Goal: Information Seeking & Learning: Learn about a topic

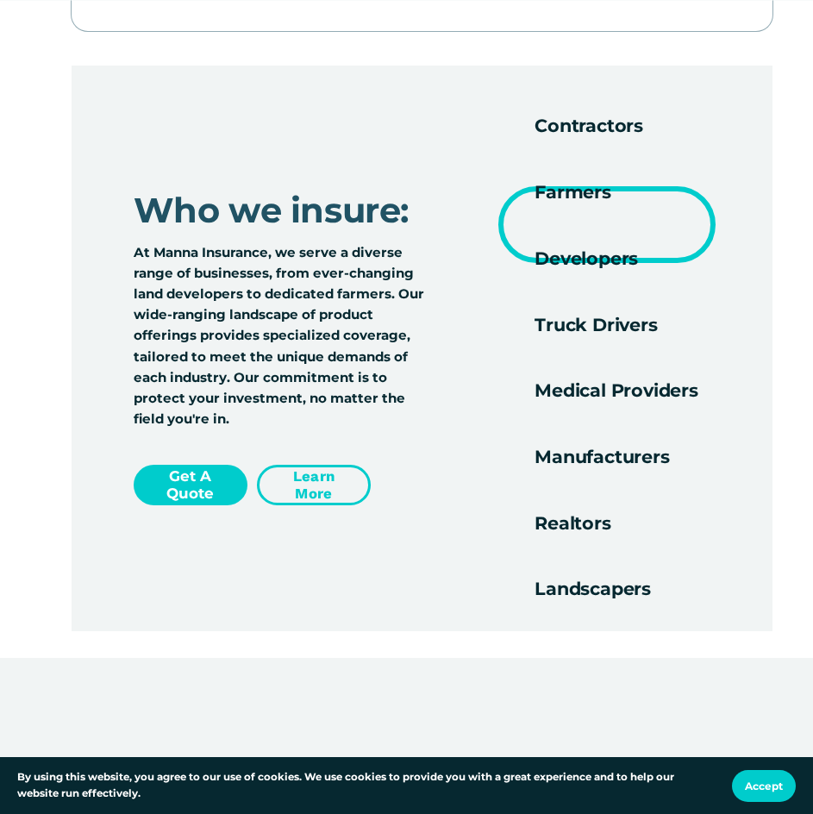
scroll to position [2328, 0]
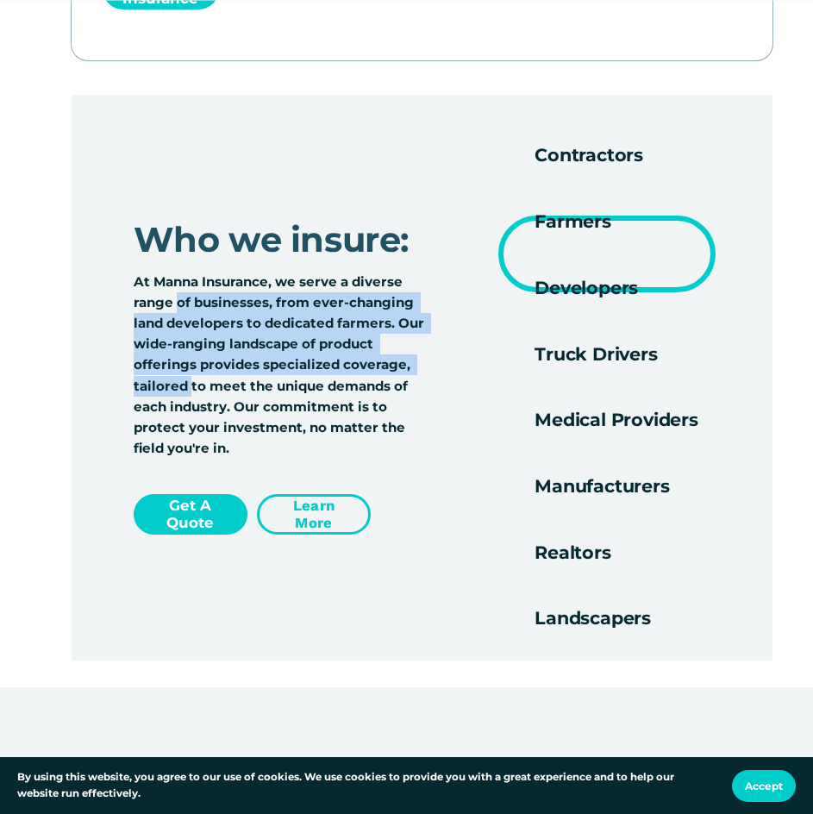
drag, startPoint x: 179, startPoint y: 313, endPoint x: 192, endPoint y: 410, distance: 98.3
click at [192, 410] on p "At Manna Insurance, we serve a diverse range of businesses, from ever-changing …" at bounding box center [283, 366] width 299 height 188
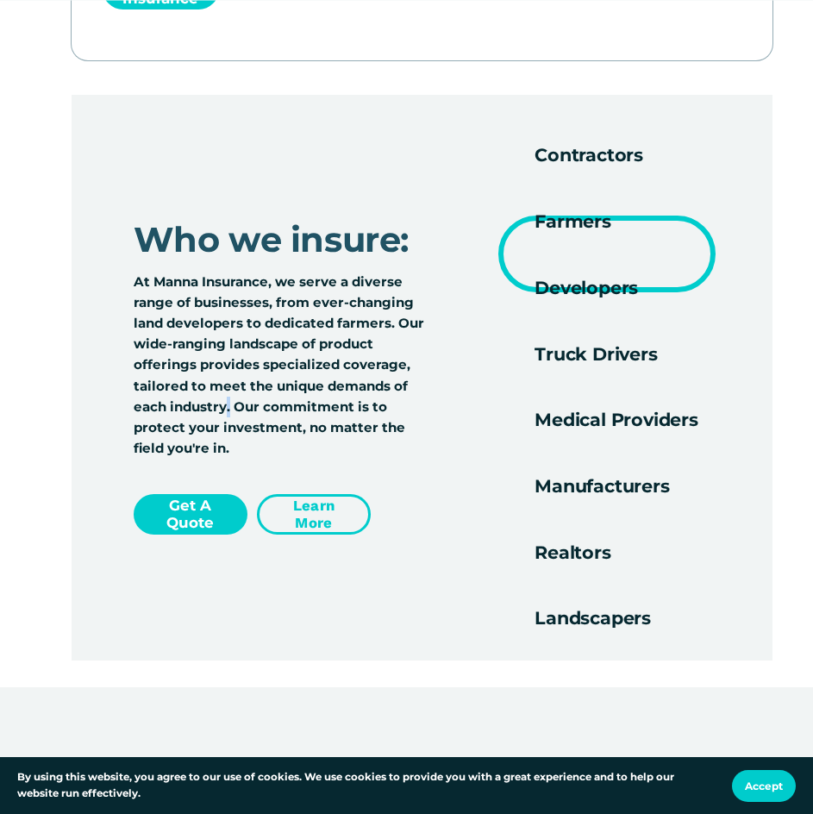
click at [229, 416] on p "At Manna Insurance, we serve a diverse range of businesses, from ever-changing …" at bounding box center [283, 366] width 299 height 188
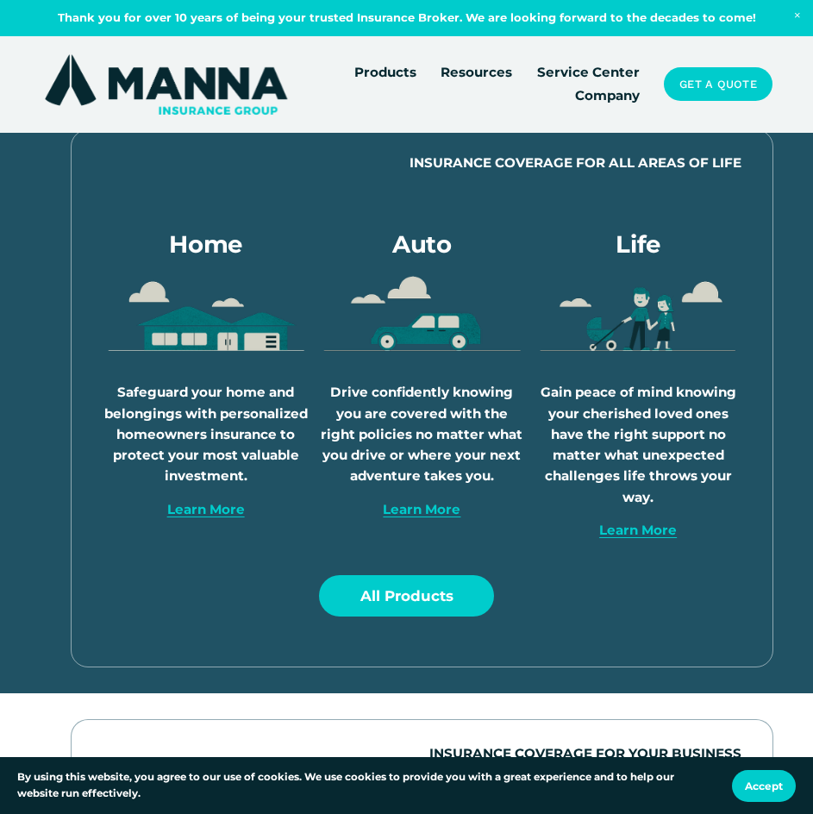
scroll to position [0, 0]
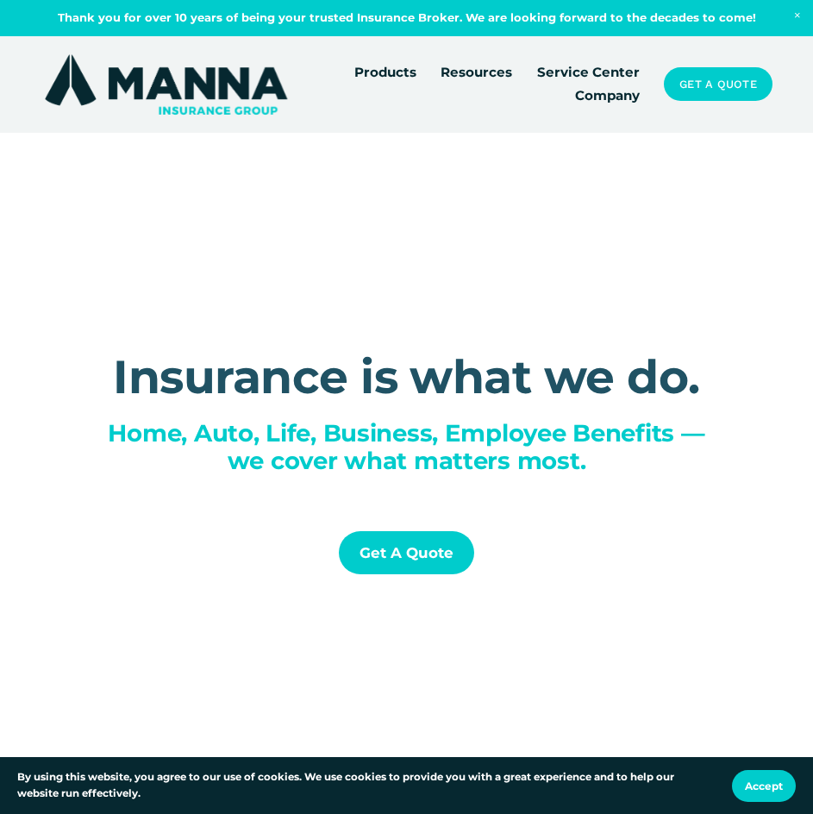
drag, startPoint x: 720, startPoint y: 545, endPoint x: 729, endPoint y: 243, distance: 301.9
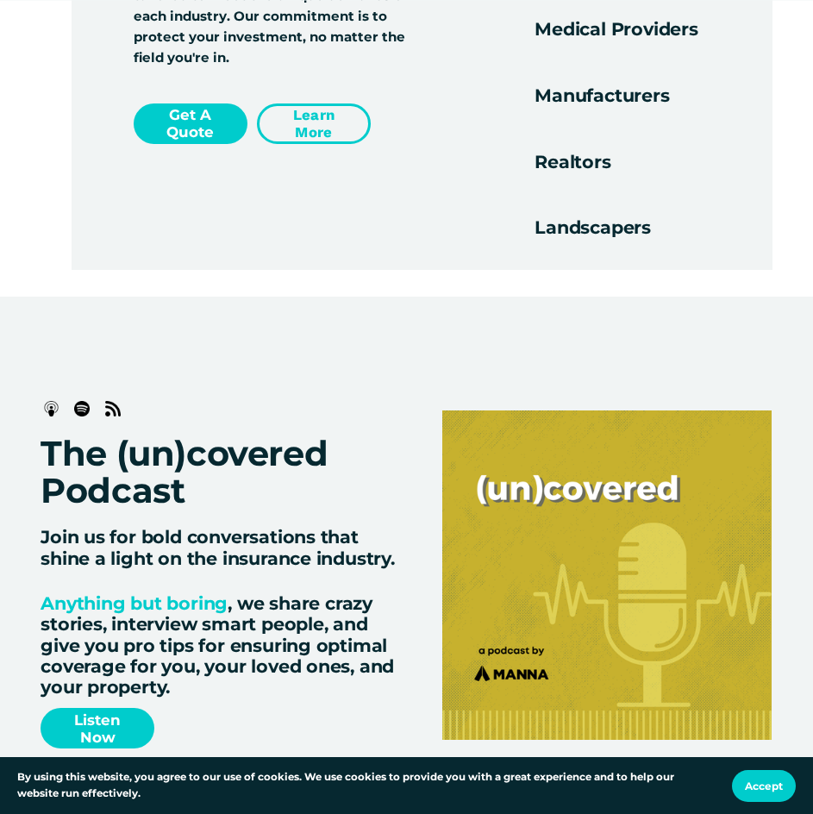
scroll to position [2587, 0]
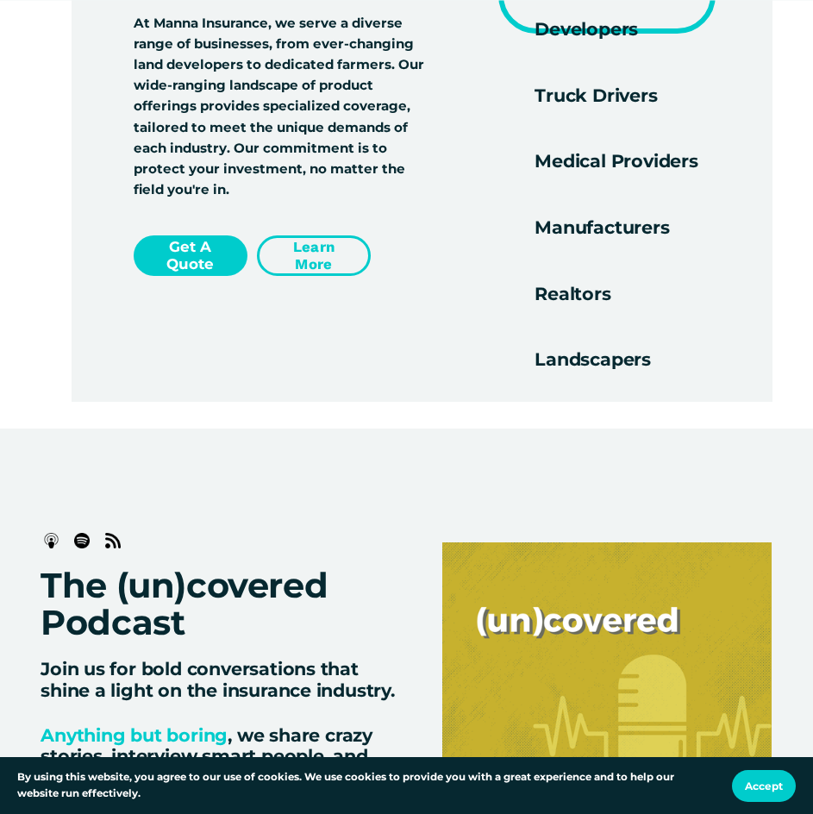
click at [335, 266] on link "Learn more" at bounding box center [314, 255] width 114 height 41
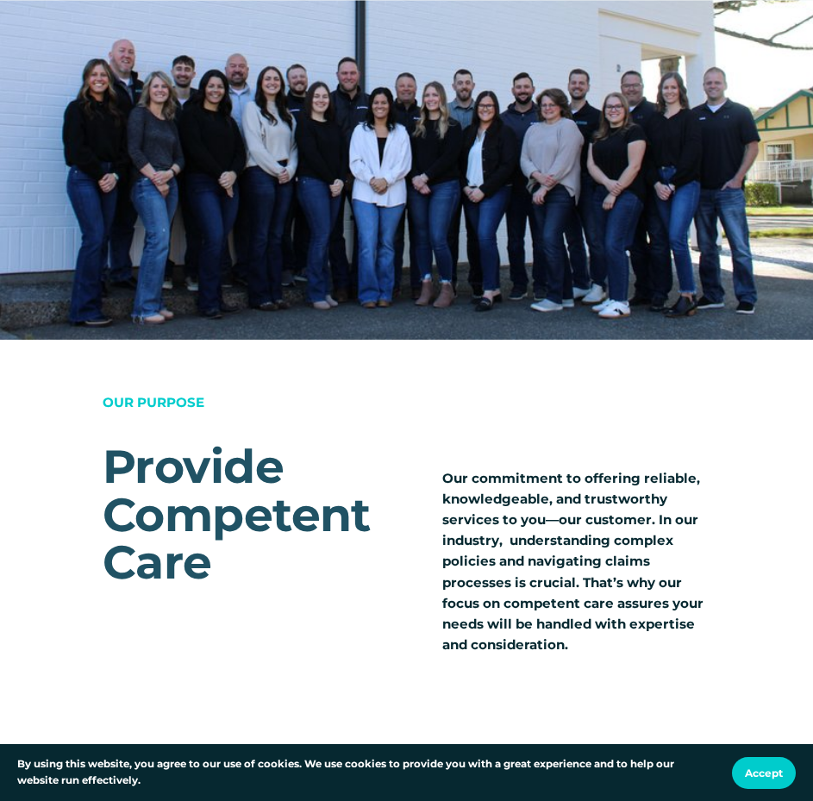
scroll to position [1035, 0]
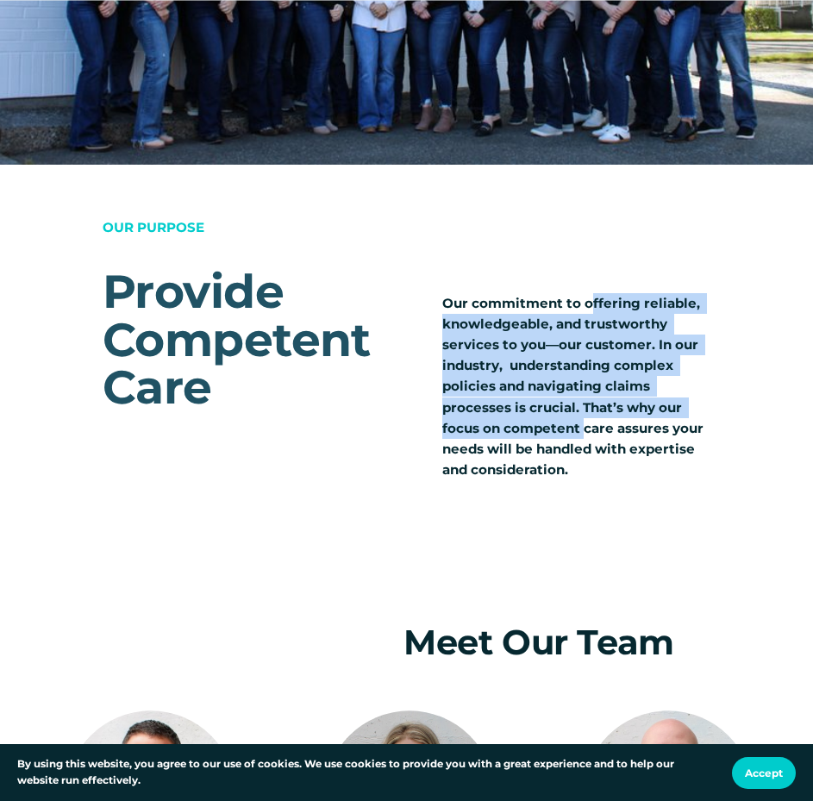
drag, startPoint x: 593, startPoint y: 324, endPoint x: 592, endPoint y: 458, distance: 133.7
click at [587, 449] on p "Our commitment to offering reliable, knowledgeable, and trustworthy services to…" at bounding box center [576, 387] width 268 height 188
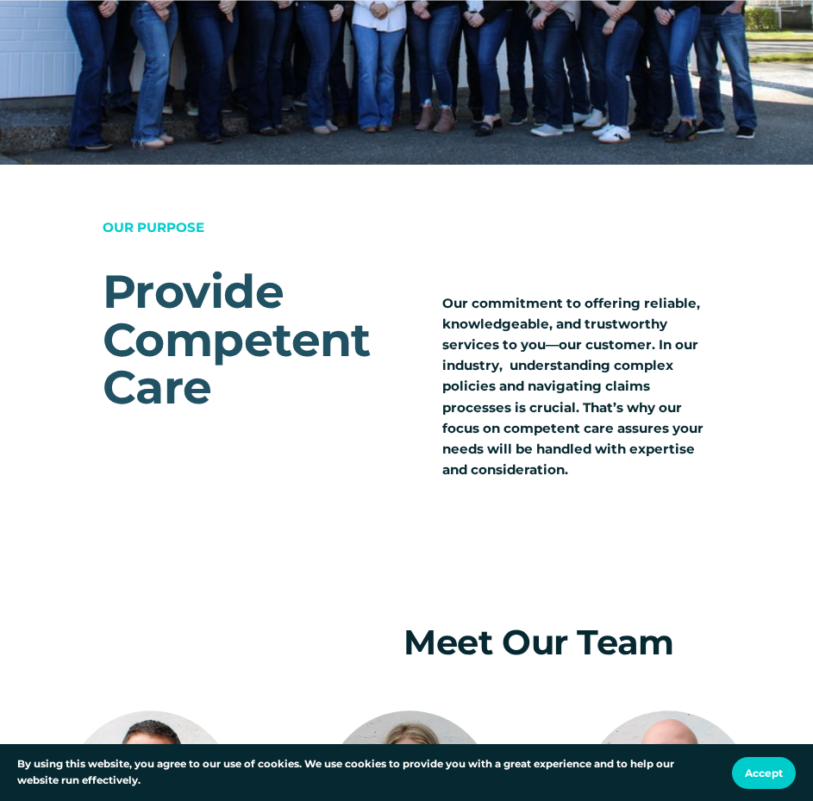
click at [598, 463] on p "Our commitment to offering reliable, knowledgeable, and trustworthy services to…" at bounding box center [576, 387] width 268 height 188
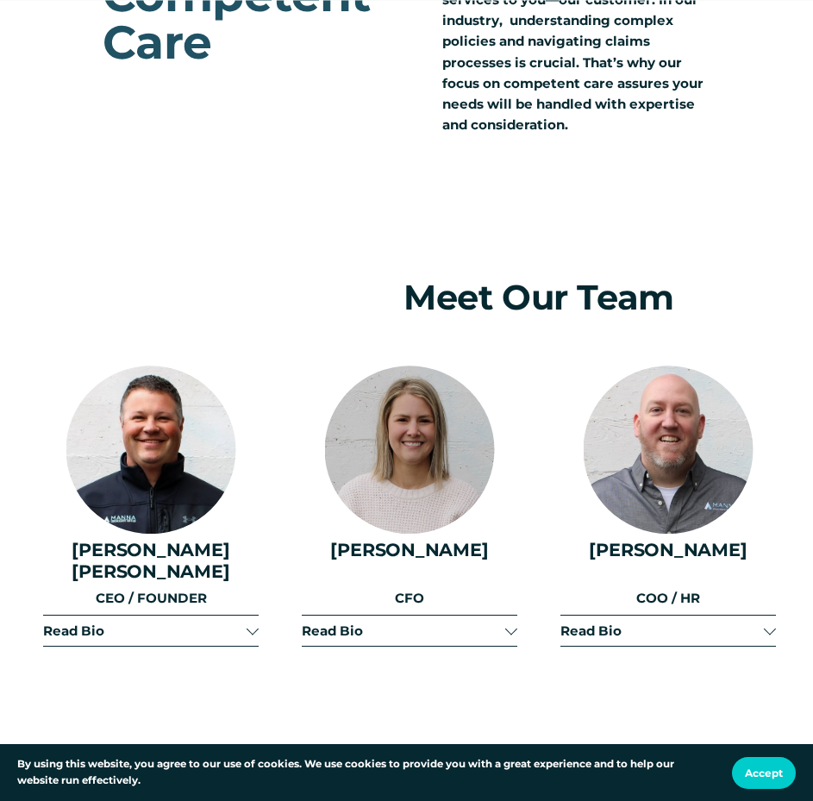
scroll to position [1207, 0]
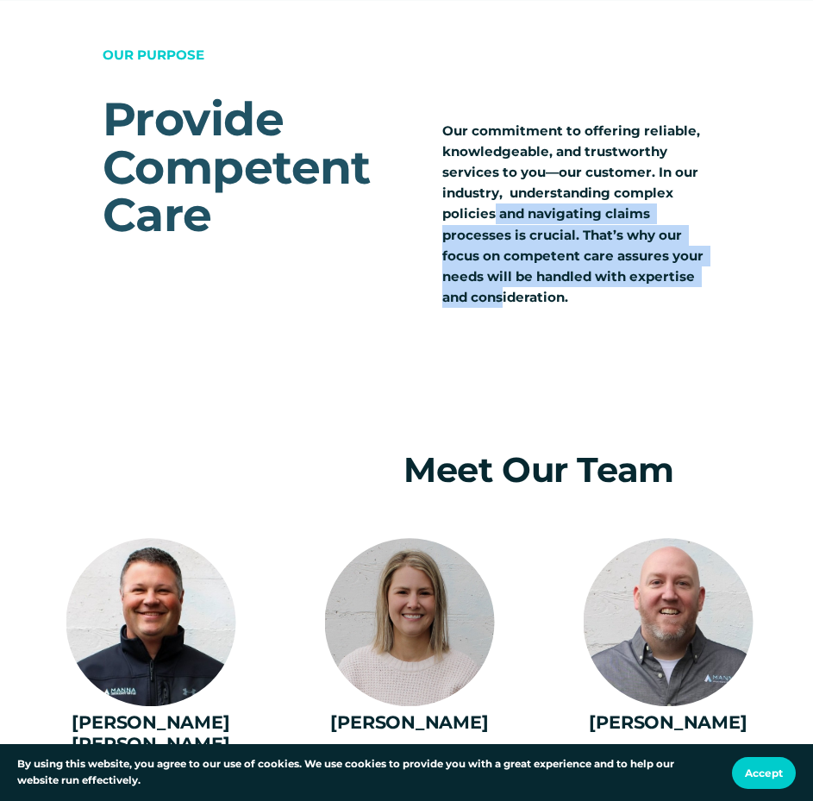
drag, startPoint x: 493, startPoint y: 241, endPoint x: 503, endPoint y: 319, distance: 79.0
click at [503, 309] on p "Our commitment to offering reliable, knowledgeable, and trustworthy services to…" at bounding box center [576, 215] width 268 height 188
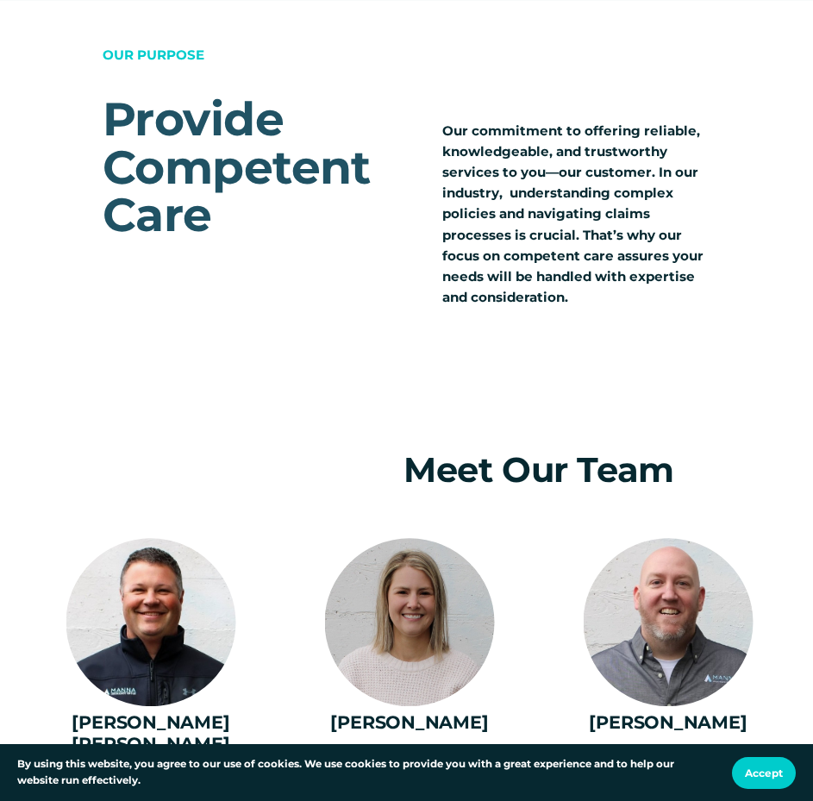
click at [508, 309] on p "Our commitment to offering reliable, knowledgeable, and trustworthy services to…" at bounding box center [576, 215] width 268 height 188
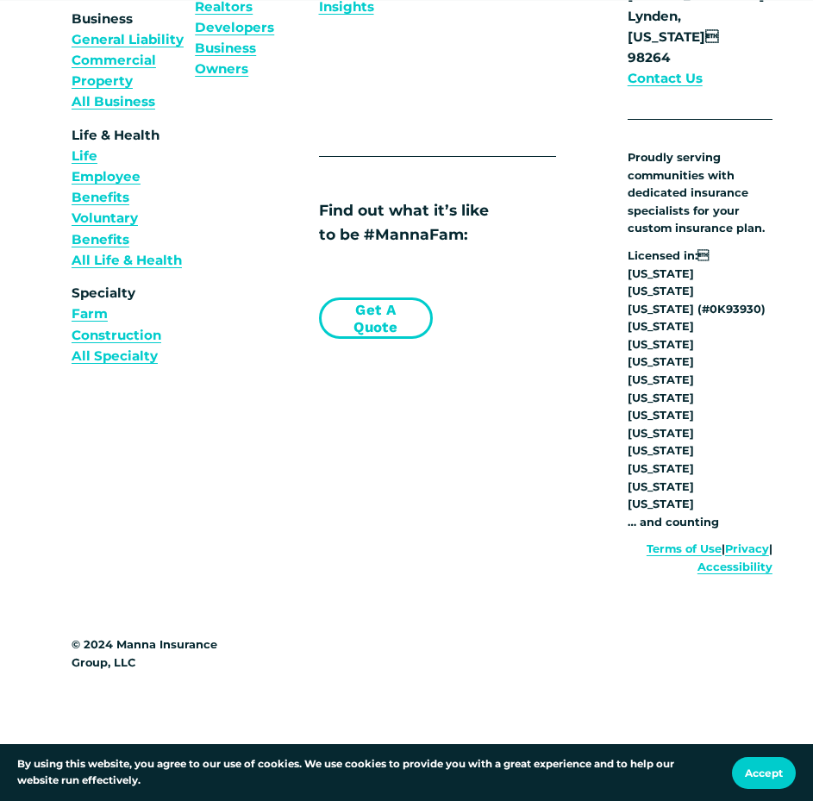
scroll to position [10712, 0]
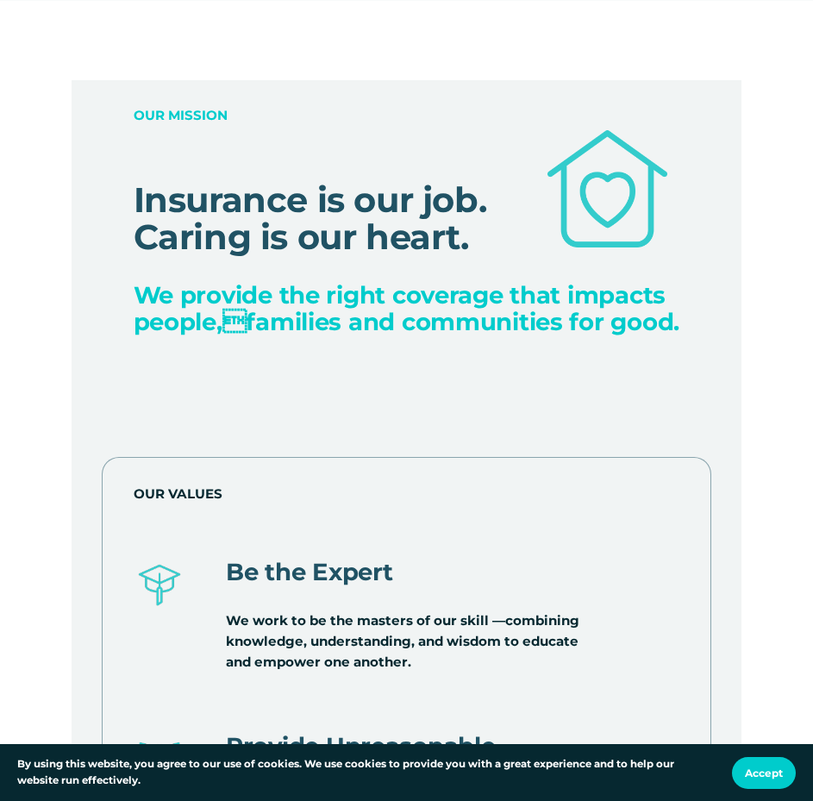
scroll to position [4139, 0]
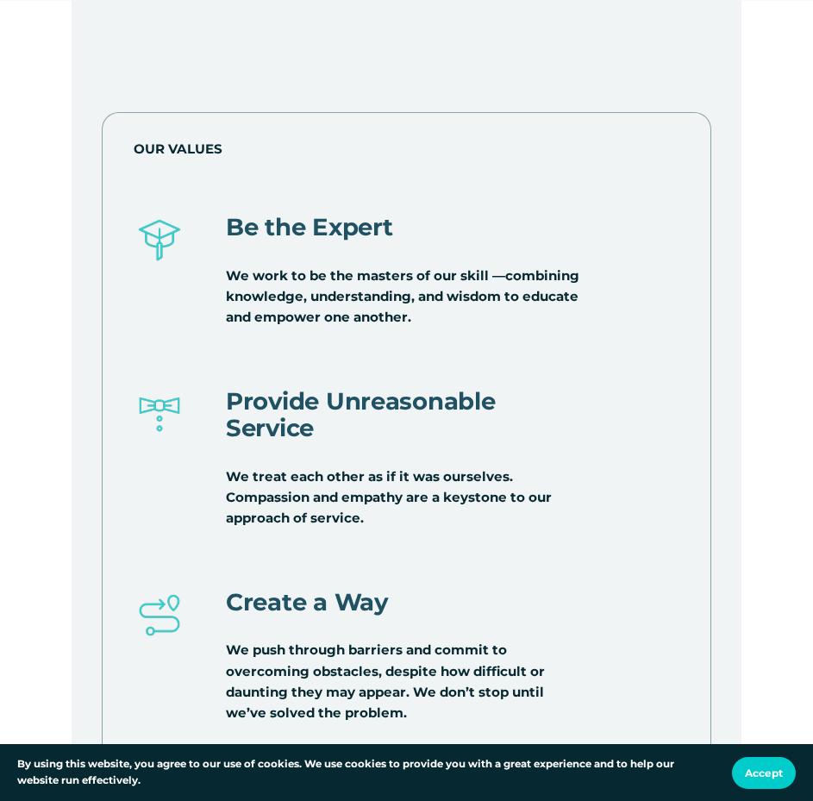
click at [794, 210] on div "OUR MISSION Insurance is our job. Caring is our heart. We provide the right cov…" at bounding box center [406, 476] width 813 height 1483
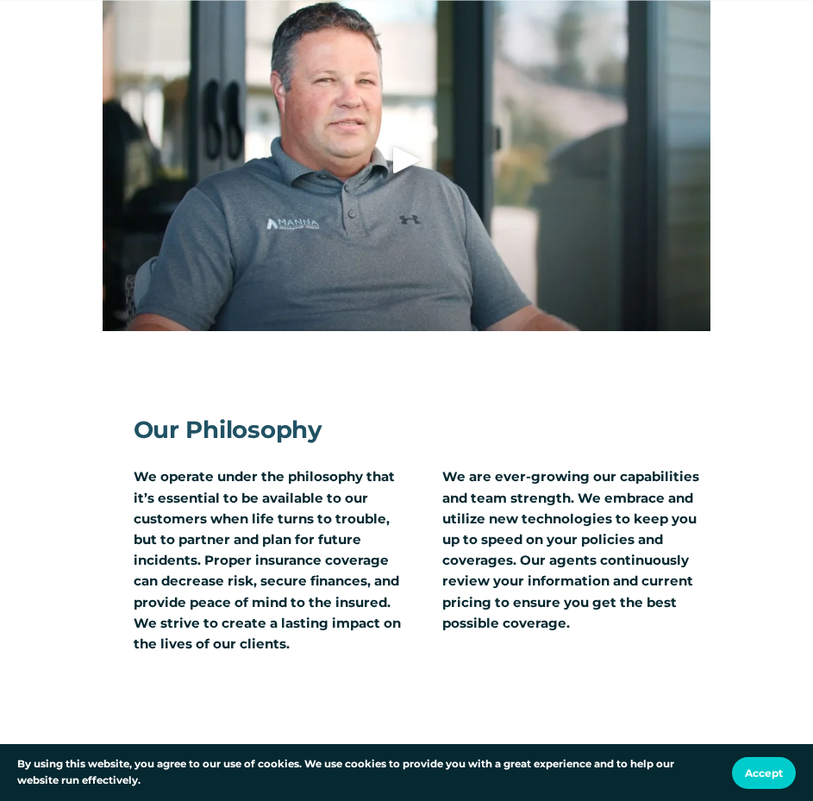
scroll to position [6367, 0]
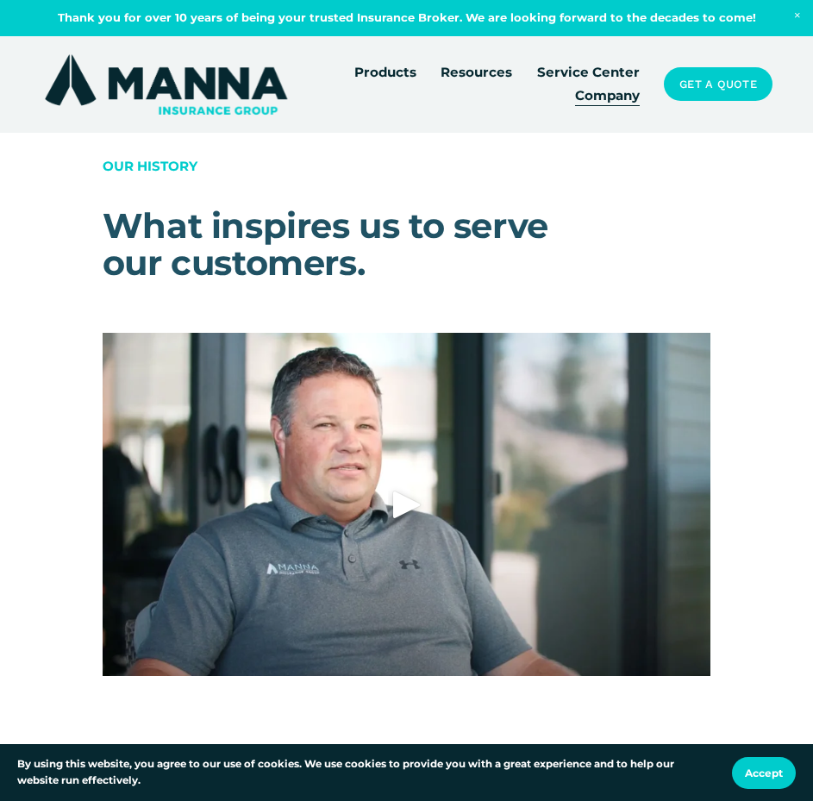
click at [417, 400] on div at bounding box center [407, 505] width 608 height 344
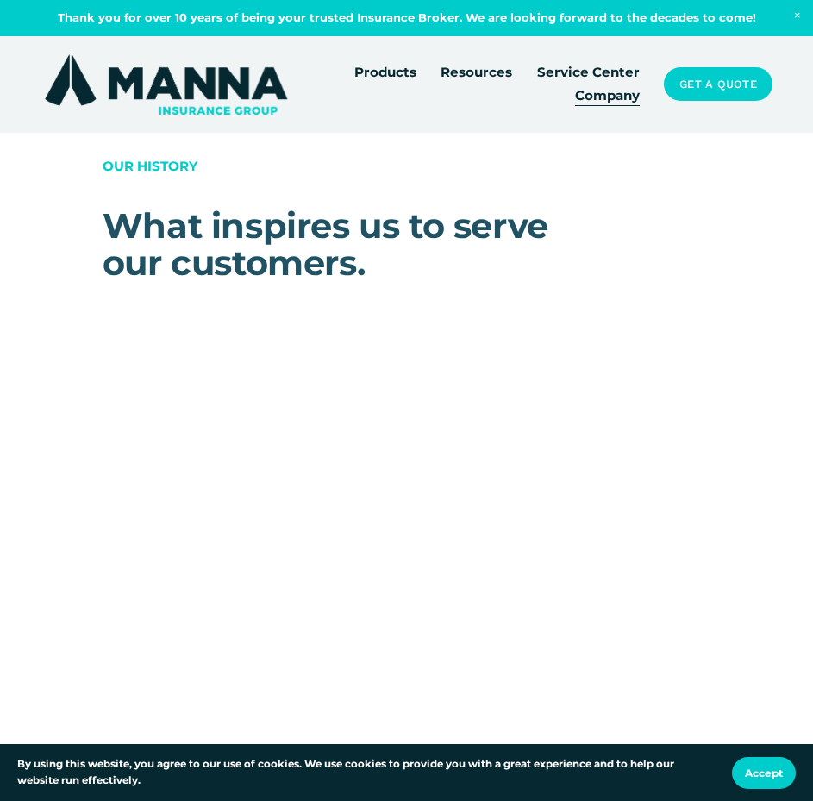
click at [61, 232] on div "OUR HISTORY What inspires us to serve our customers. Our Philosophy We operate …" at bounding box center [406, 594] width 813 height 876
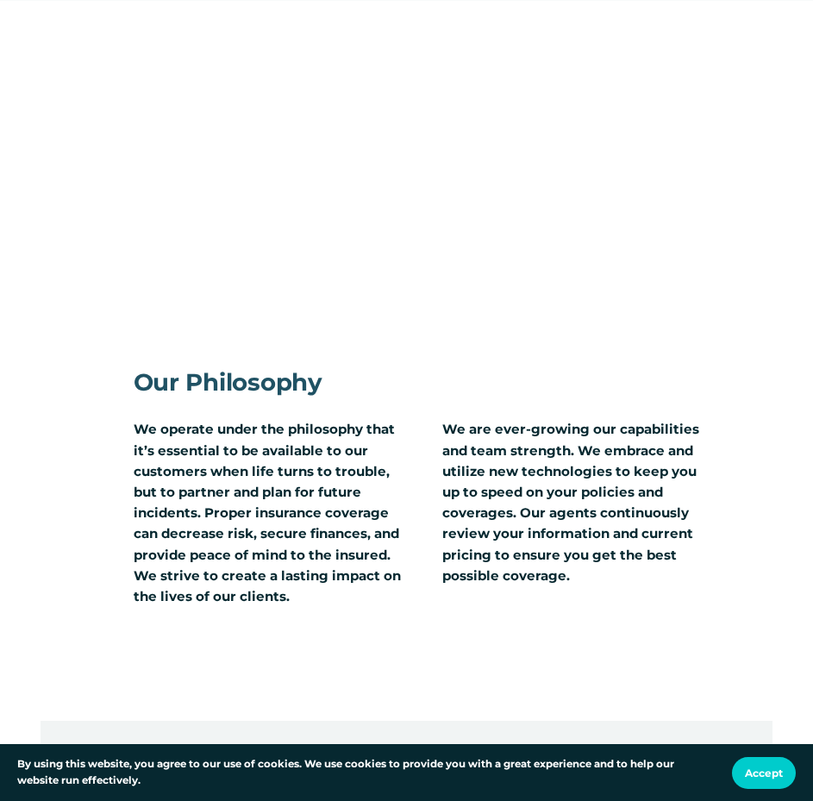
scroll to position [6789, 0]
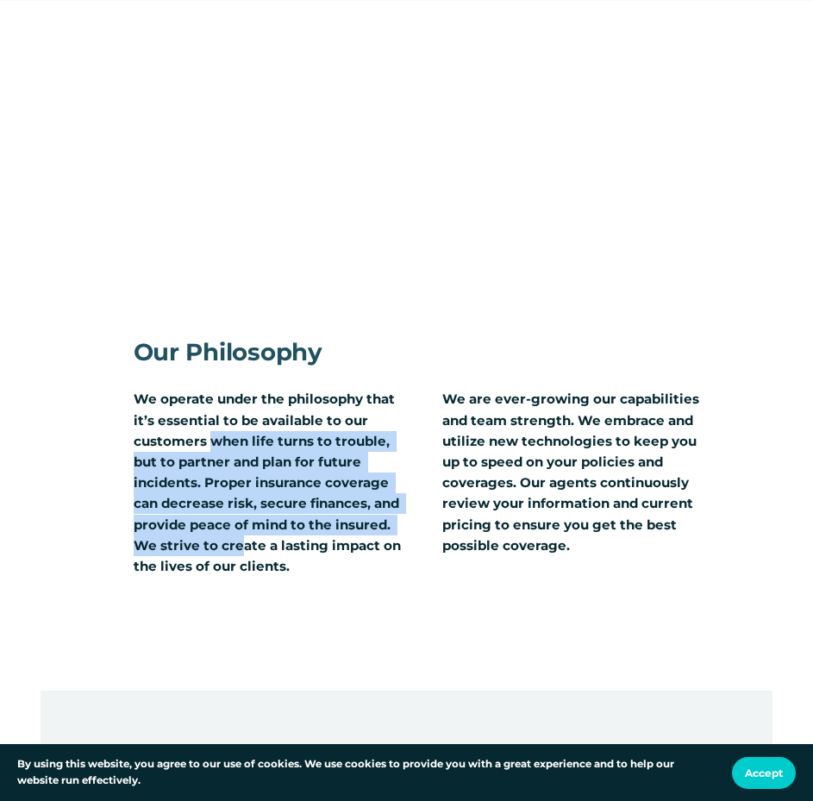
drag, startPoint x: 234, startPoint y: 513, endPoint x: 247, endPoint y: 524, distance: 17.8
click at [238, 524] on p "We operate under the philosophy that it’s essential to be available to our cust…" at bounding box center [268, 483] width 268 height 188
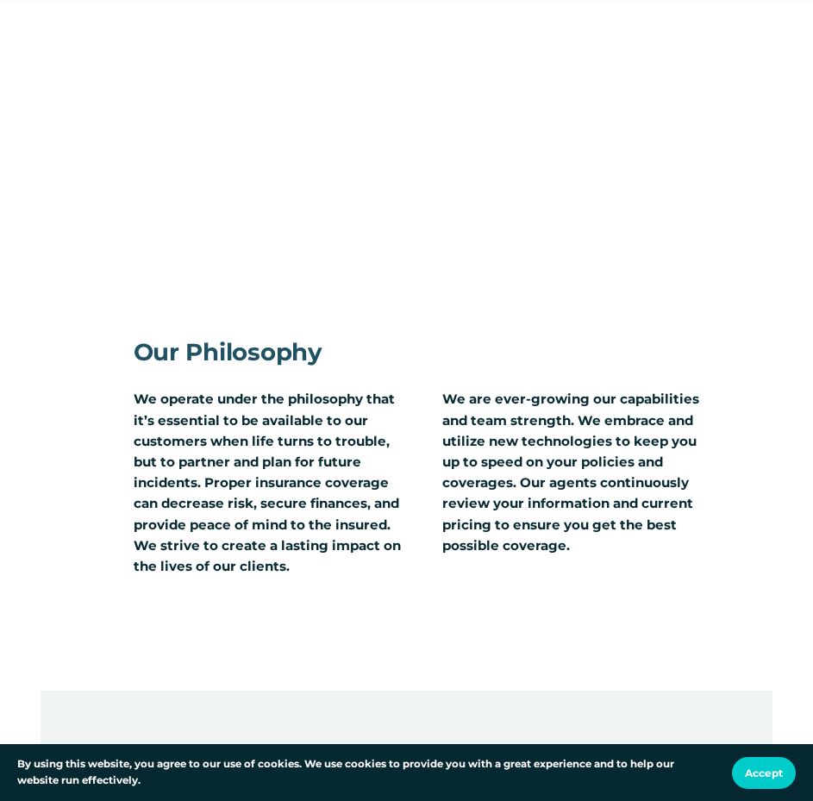
click at [457, 444] on p "We are ever-growing our capabilities and team strength. We embrace and utilize …" at bounding box center [576, 472] width 268 height 167
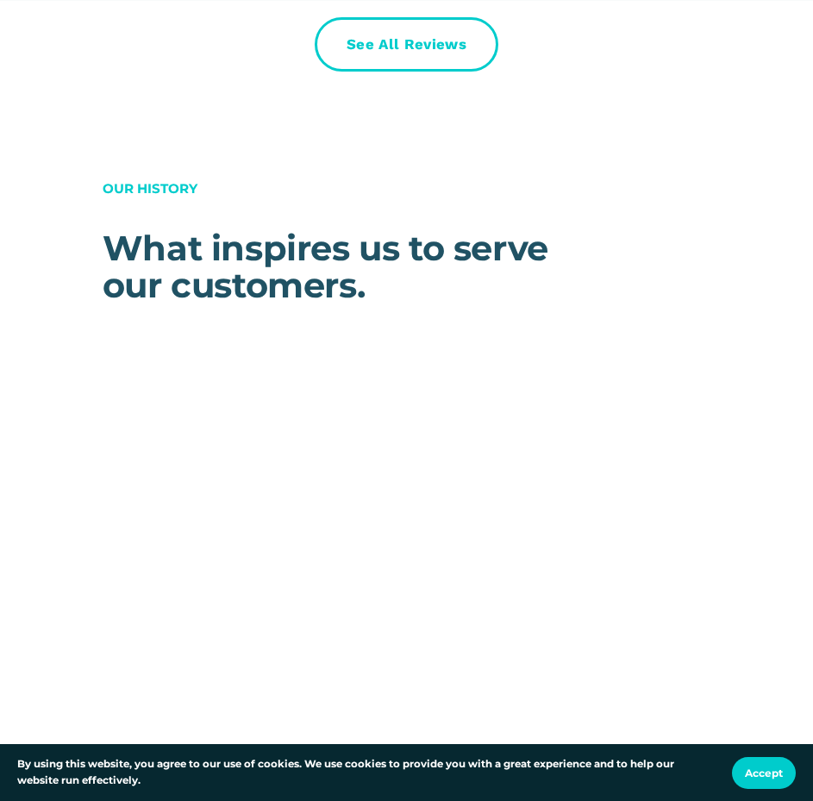
scroll to position [6445, 0]
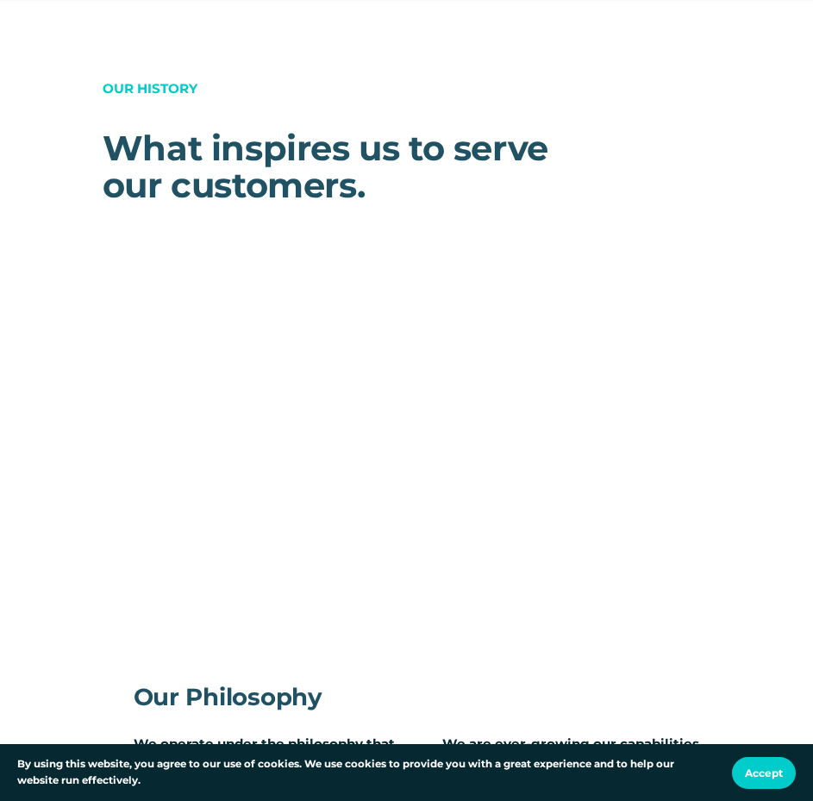
click at [68, 633] on div "OUR HISTORY What inspires us to serve our customers. Our Philosophy We operate …" at bounding box center [406, 516] width 813 height 876
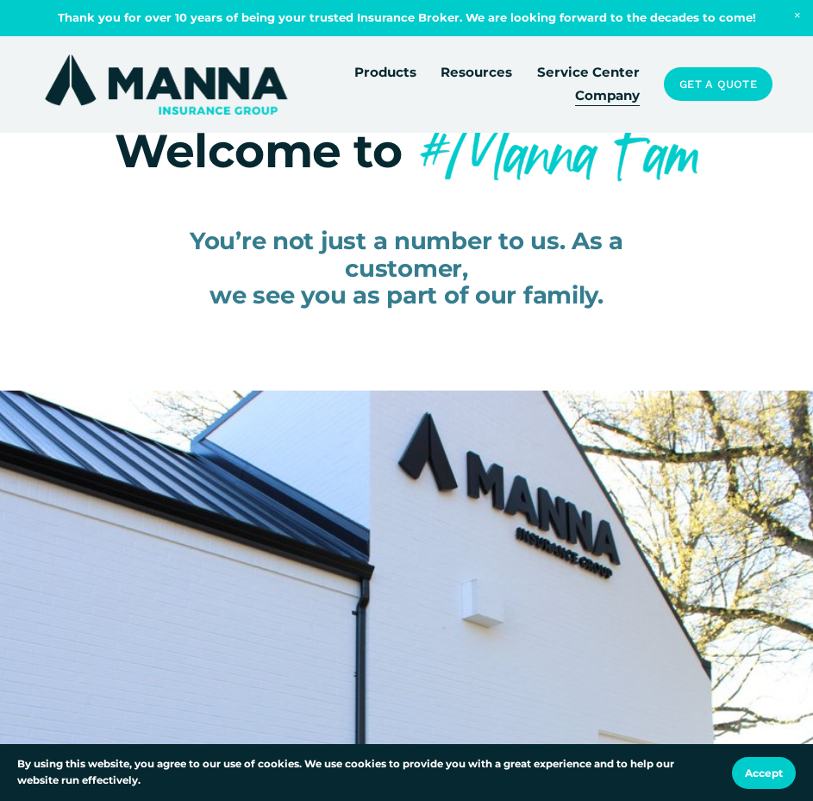
scroll to position [0, 0]
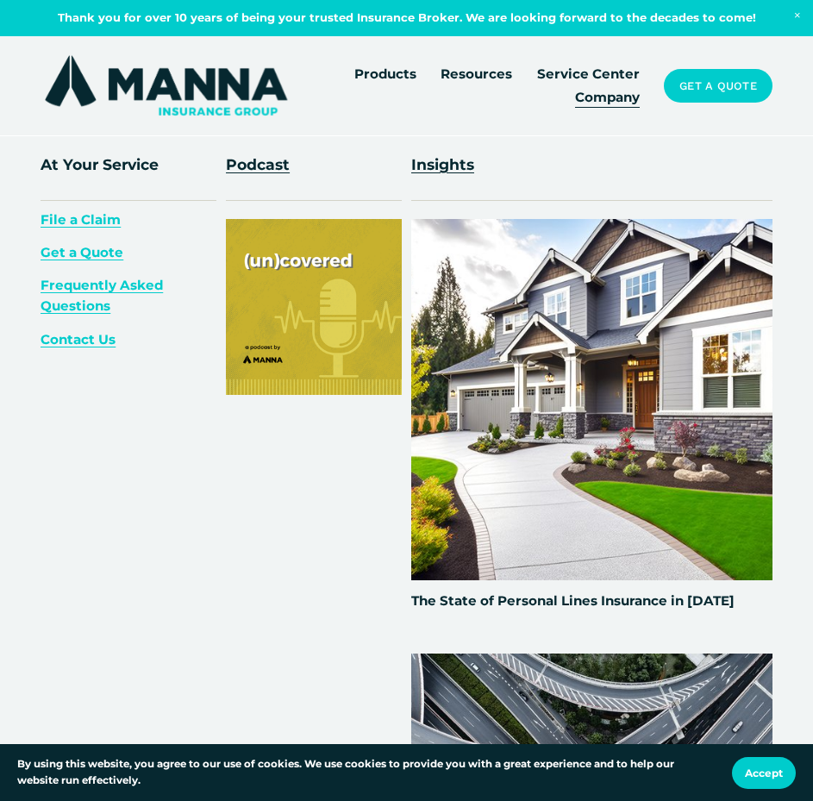
click at [483, 71] on span "Resources" at bounding box center [477, 74] width 72 height 21
click at [116, 169] on p "At Your Service" at bounding box center [129, 165] width 176 height 24
click at [307, 285] on div at bounding box center [314, 307] width 176 height 176
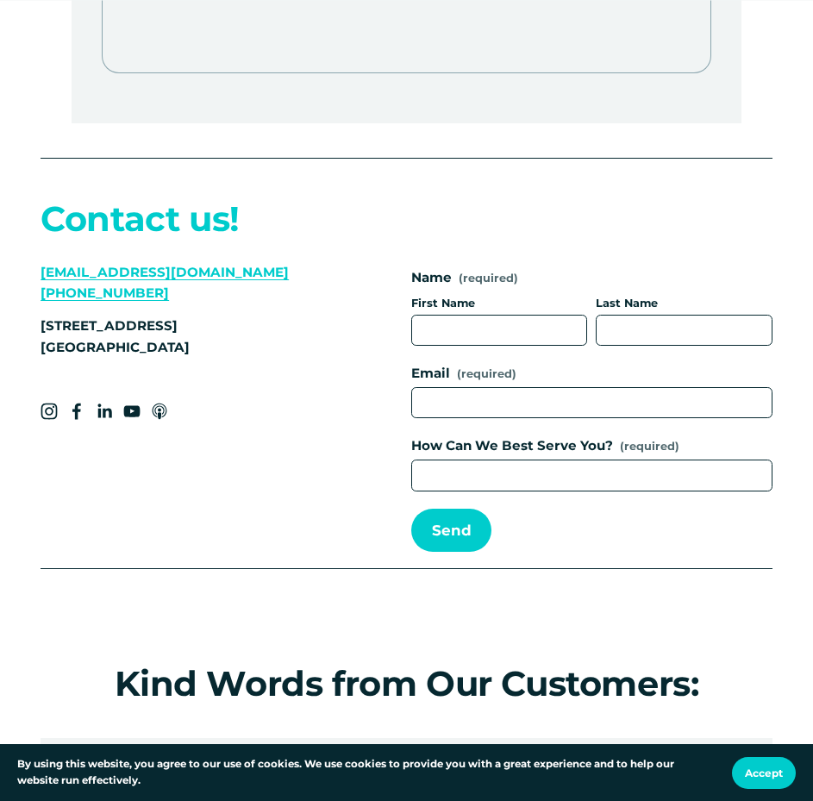
scroll to position [5518, 0]
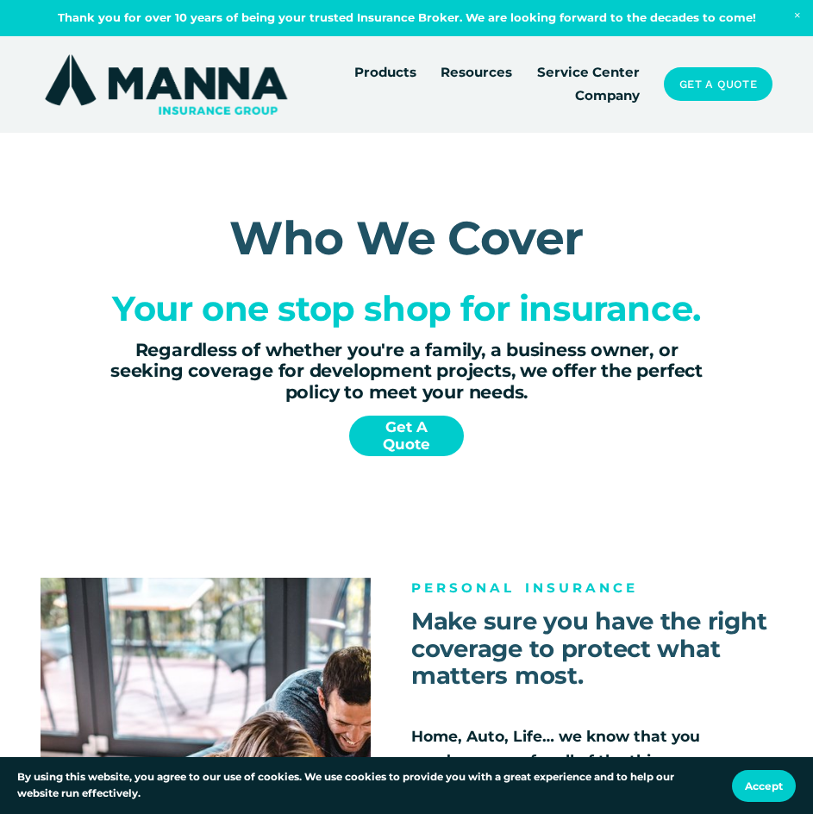
drag, startPoint x: 426, startPoint y: 582, endPoint x: 205, endPoint y: 164, distance: 472.9
drag, startPoint x: 156, startPoint y: 676, endPoint x: 83, endPoint y: 391, distance: 294.7
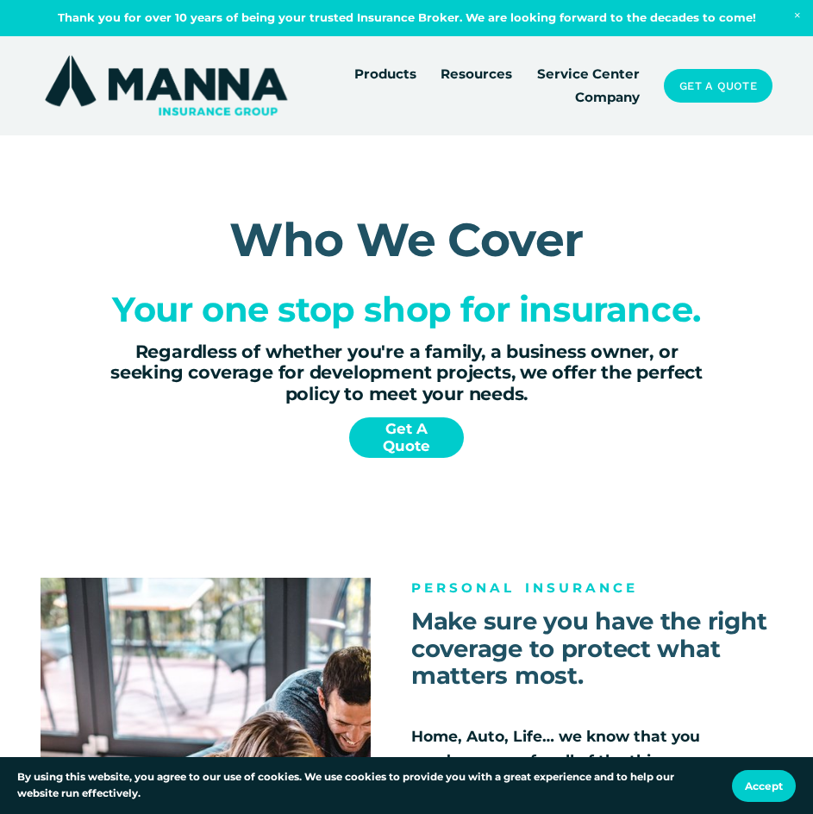
click at [383, 72] on span "Products" at bounding box center [385, 74] width 62 height 21
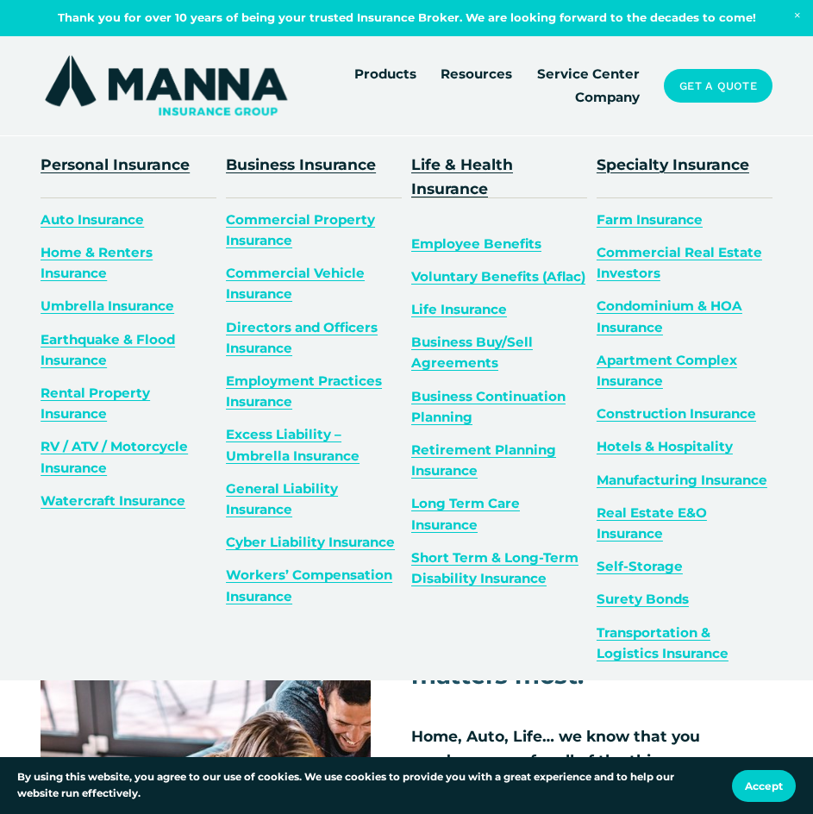
click at [128, 222] on span "Auto Insurance" at bounding box center [92, 219] width 103 height 16
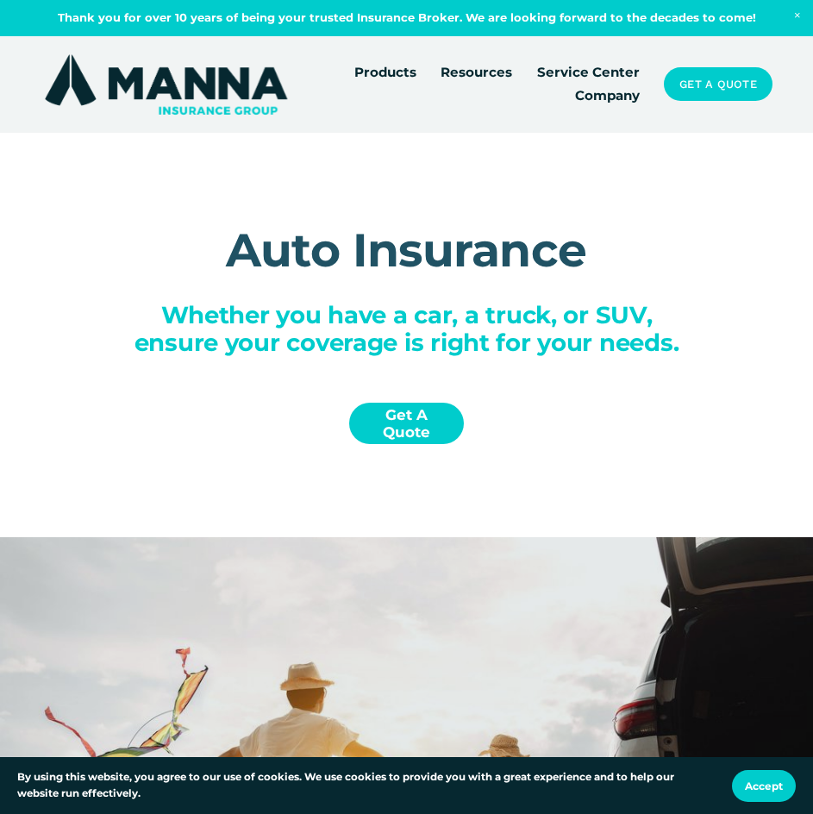
drag, startPoint x: 737, startPoint y: 478, endPoint x: 658, endPoint y: 44, distance: 440.9
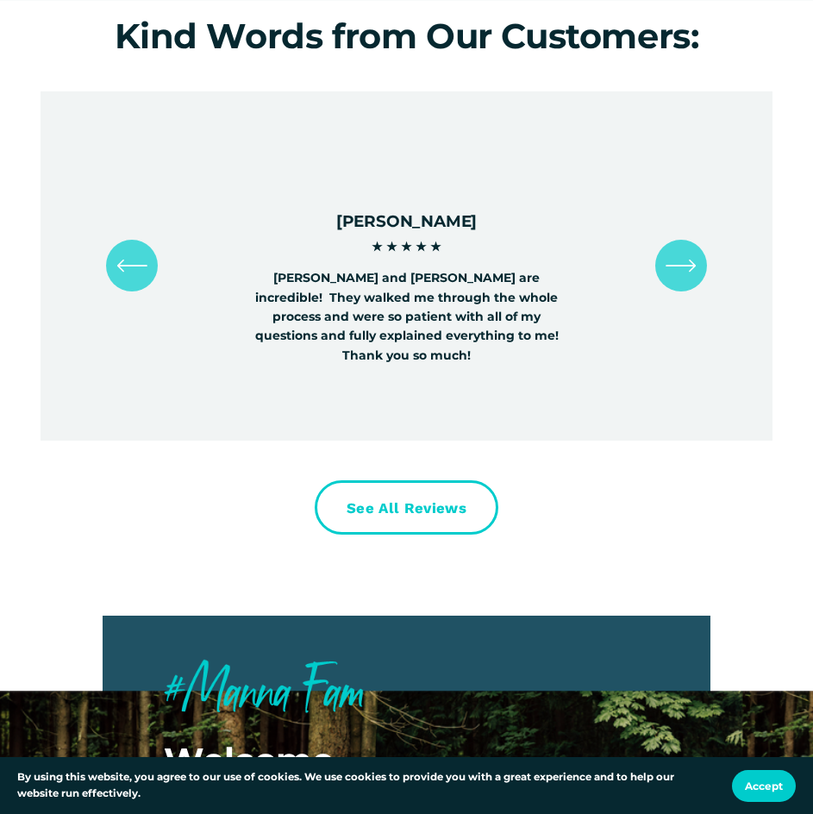
drag, startPoint x: 644, startPoint y: 218, endPoint x: 606, endPoint y: 615, distance: 398.5
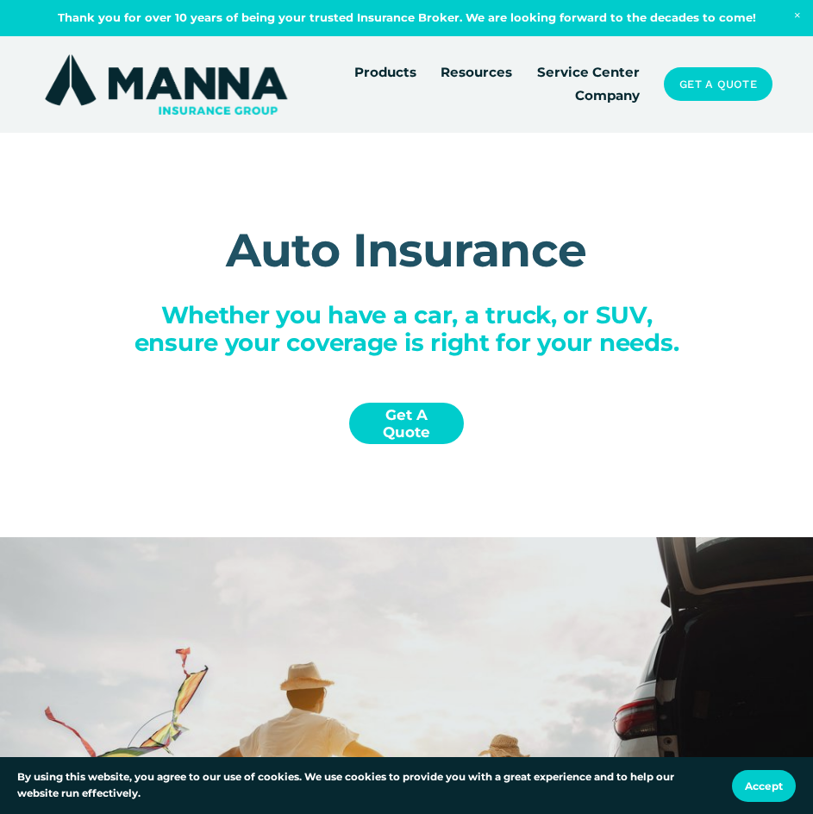
drag, startPoint x: 287, startPoint y: 271, endPoint x: 270, endPoint y: 210, distance: 62.8
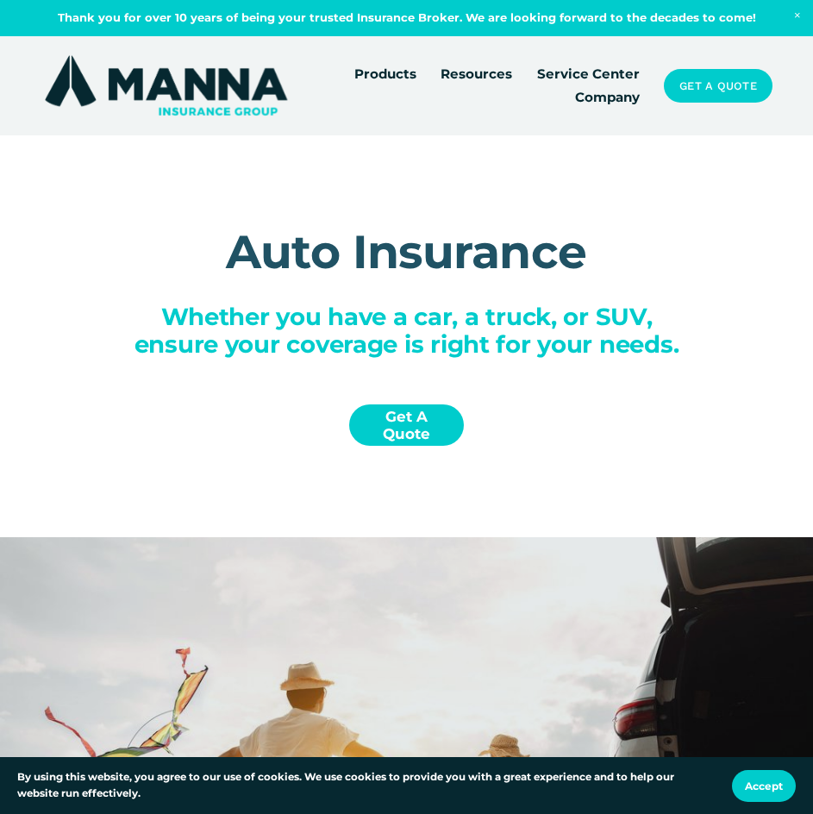
click at [229, 95] on img at bounding box center [166, 85] width 251 height 67
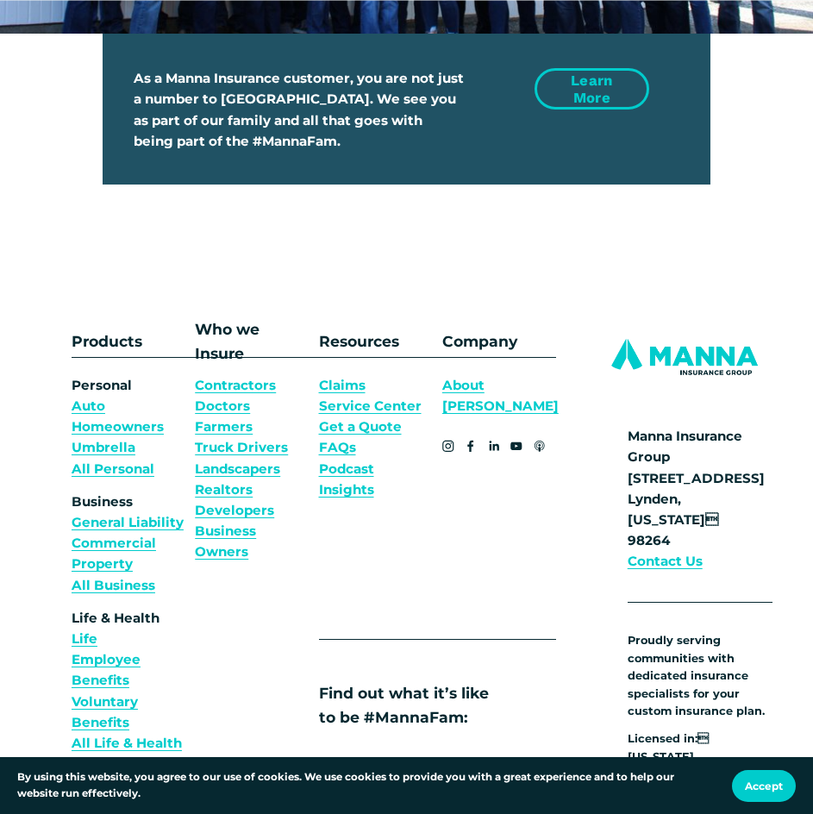
drag, startPoint x: 541, startPoint y: 374, endPoint x: 538, endPoint y: 355, distance: 19.1
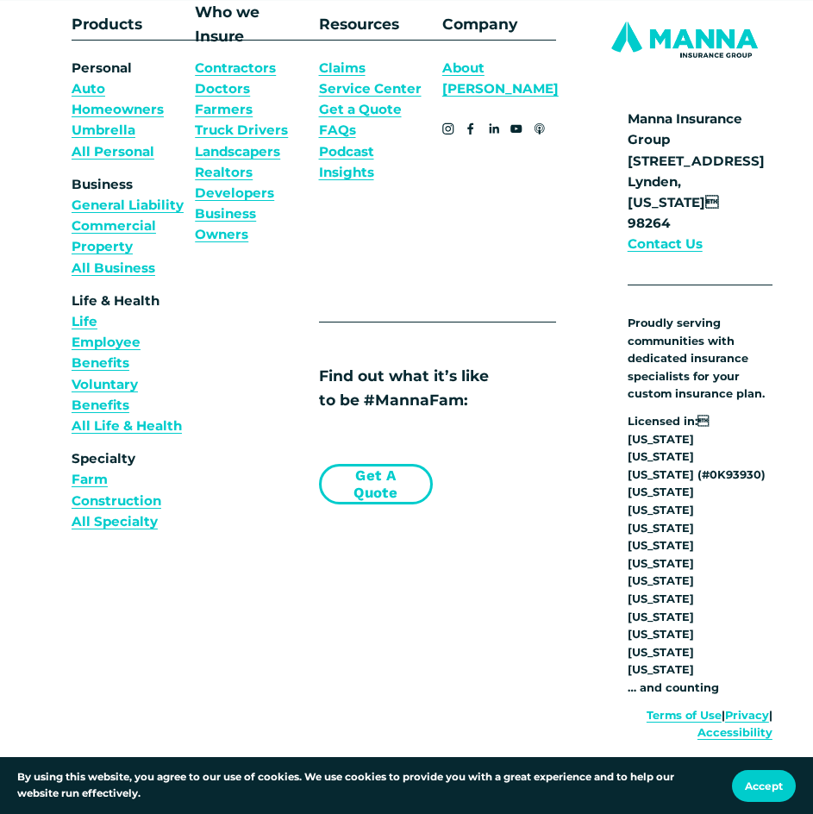
scroll to position [4974, 0]
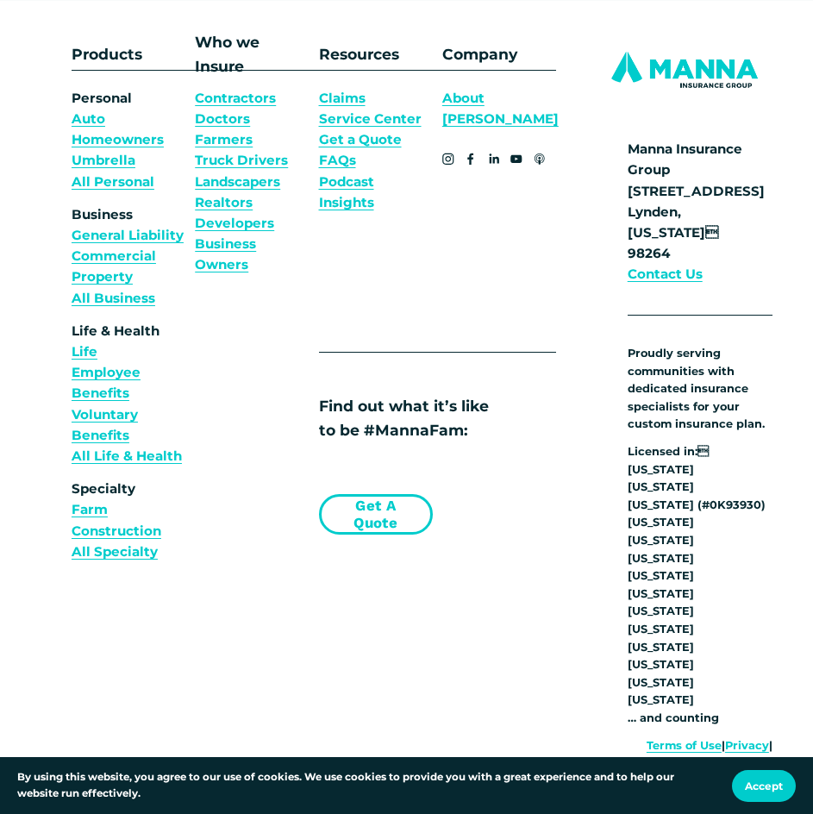
click at [338, 171] on link "FAQs" at bounding box center [337, 160] width 37 height 21
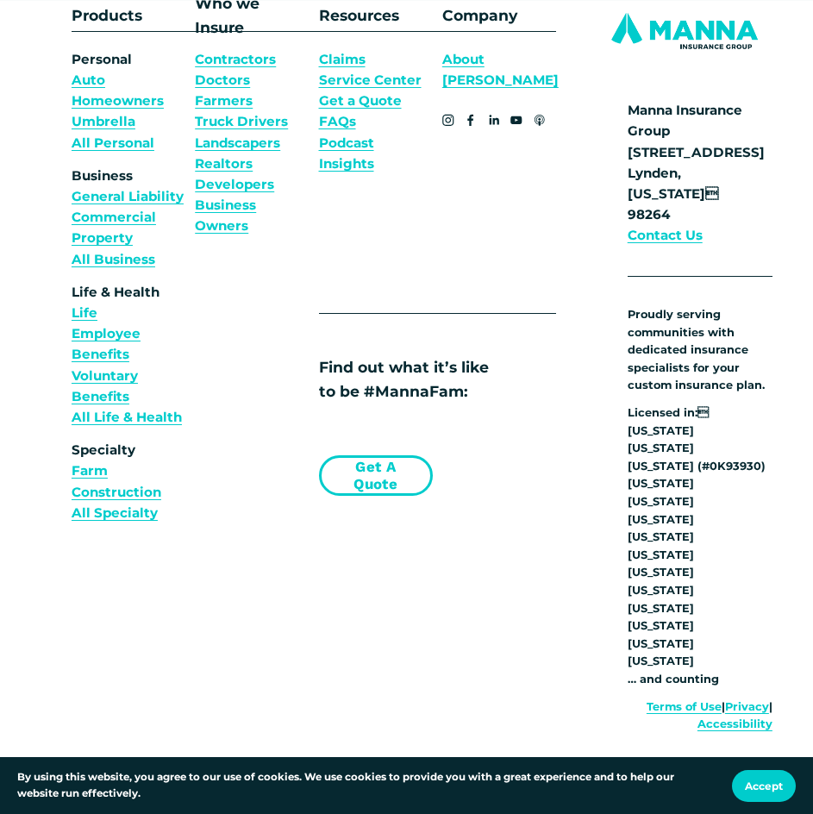
click at [507, 91] on link "About [PERSON_NAME]" at bounding box center [500, 69] width 116 height 41
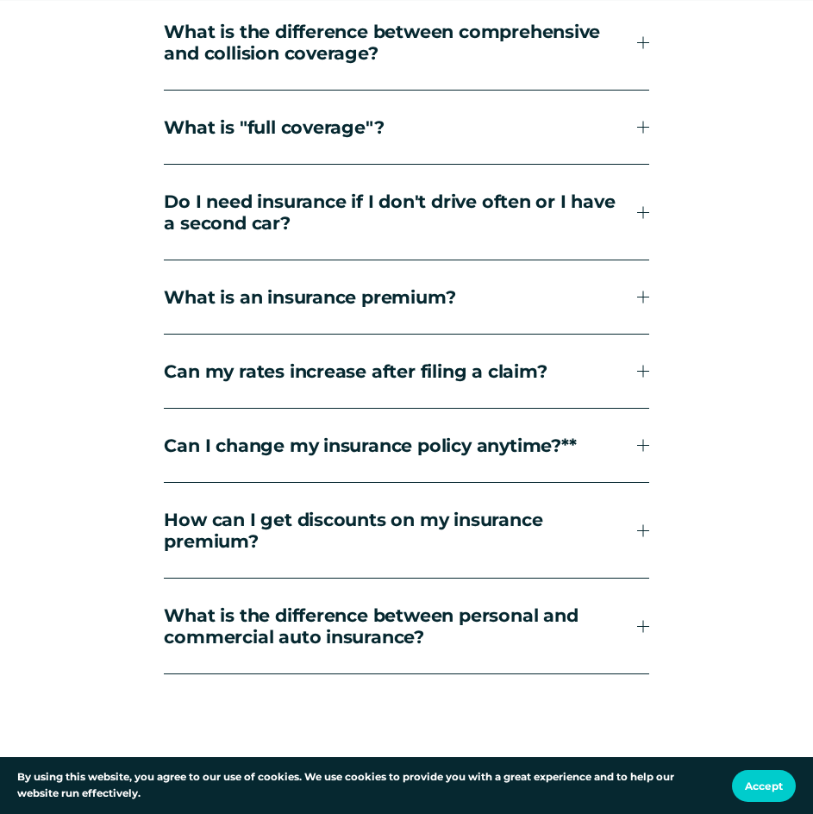
scroll to position [3363, 0]
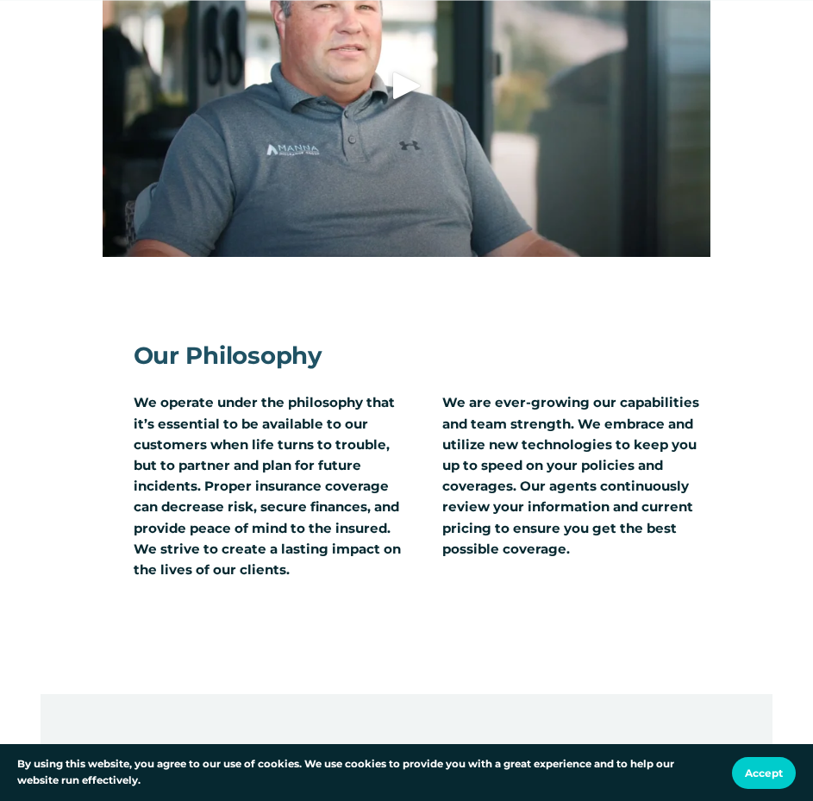
scroll to position [6812, 0]
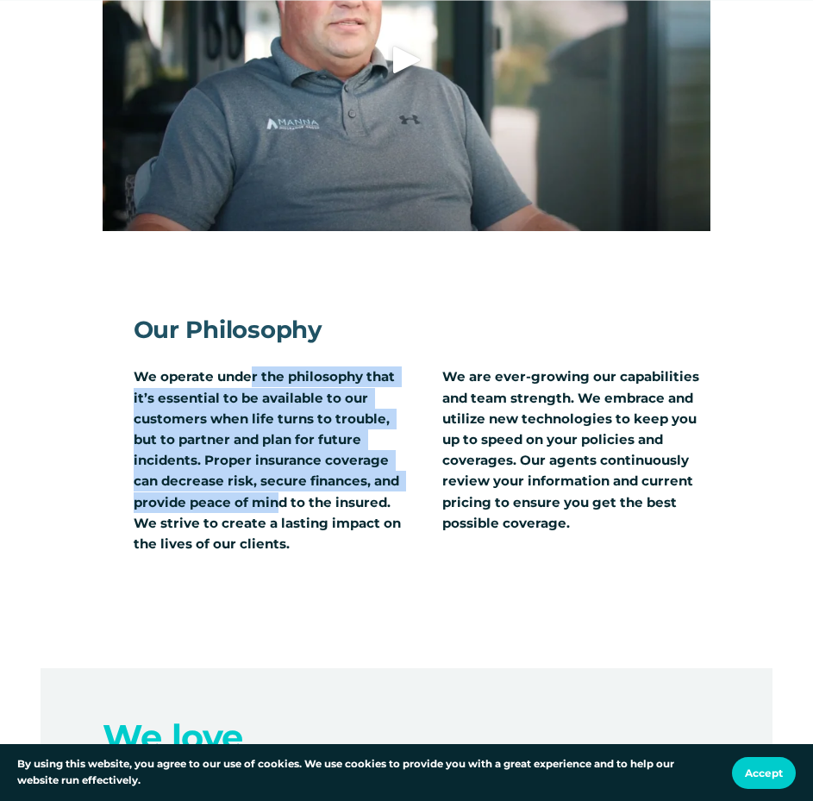
drag, startPoint x: 252, startPoint y: 363, endPoint x: 276, endPoint y: 491, distance: 130.7
click at [276, 491] on p "We operate under the philosophy that it’s essential to be available to our cust…" at bounding box center [268, 460] width 268 height 188
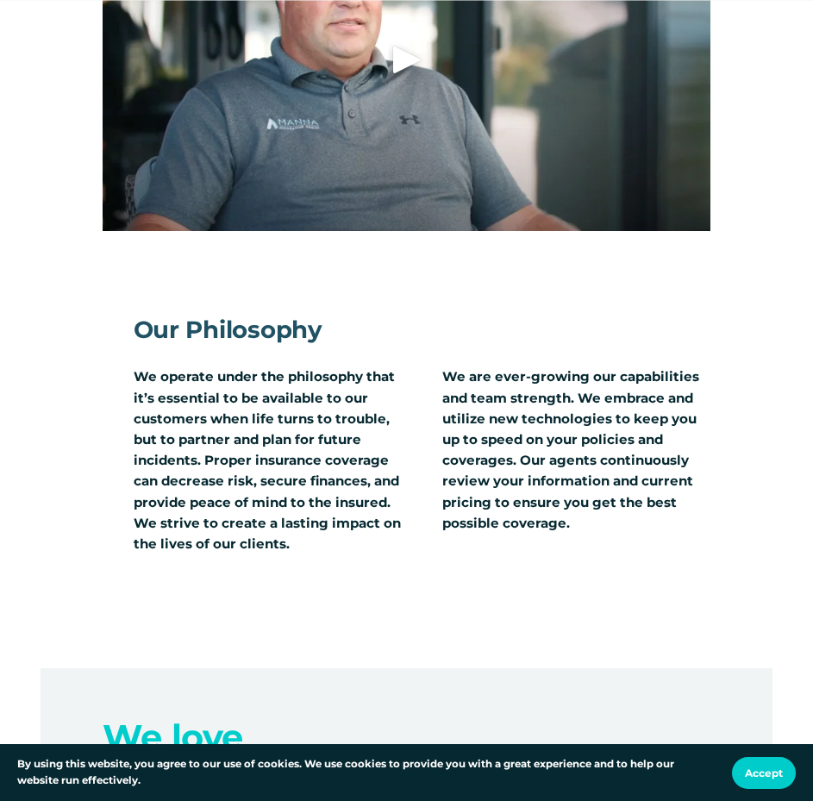
click at [269, 519] on p "We operate under the philosophy that it’s essential to be available to our cust…" at bounding box center [268, 460] width 268 height 188
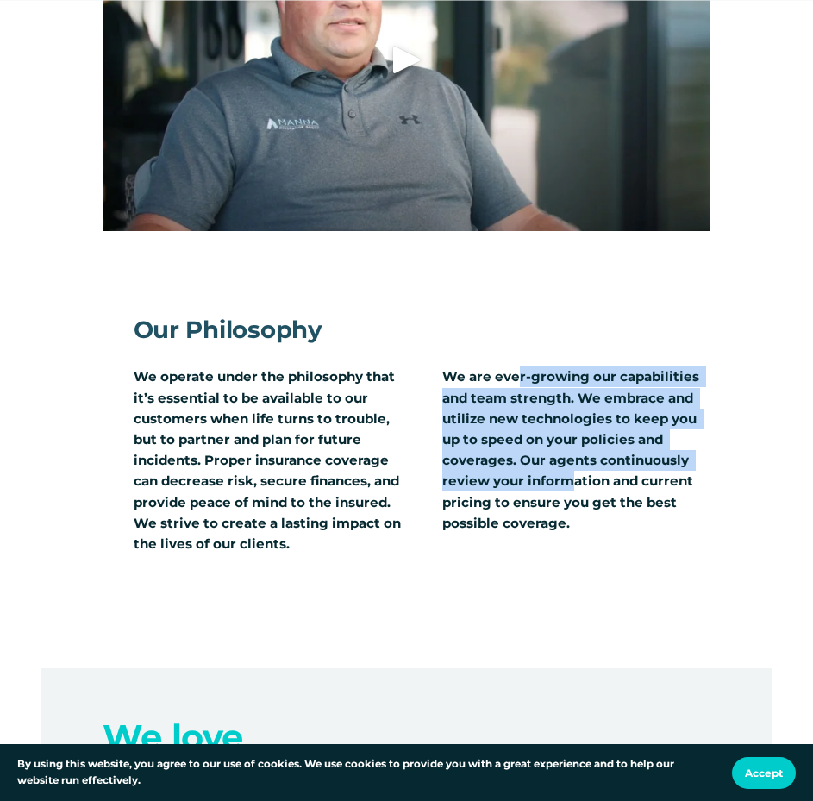
drag, startPoint x: 555, startPoint y: 371, endPoint x: 567, endPoint y: 460, distance: 89.5
click at [567, 460] on p "We are ever-growing our capabilities and team strength. We embrace and utilize …" at bounding box center [576, 449] width 268 height 167
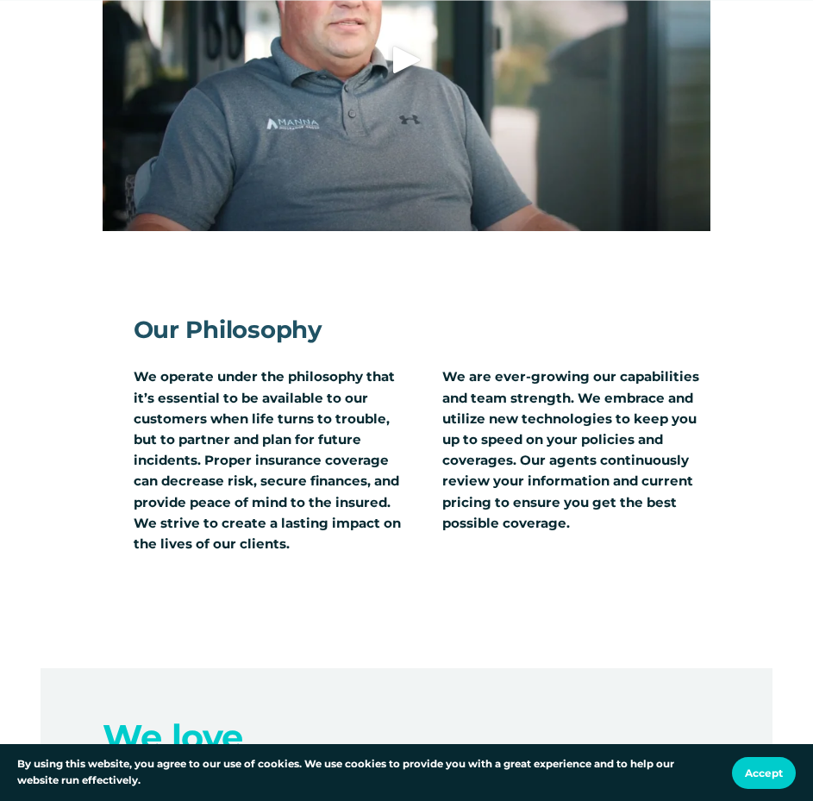
click at [573, 484] on p "We are ever-growing our capabilities and team strength. We embrace and utilize …" at bounding box center [576, 449] width 268 height 167
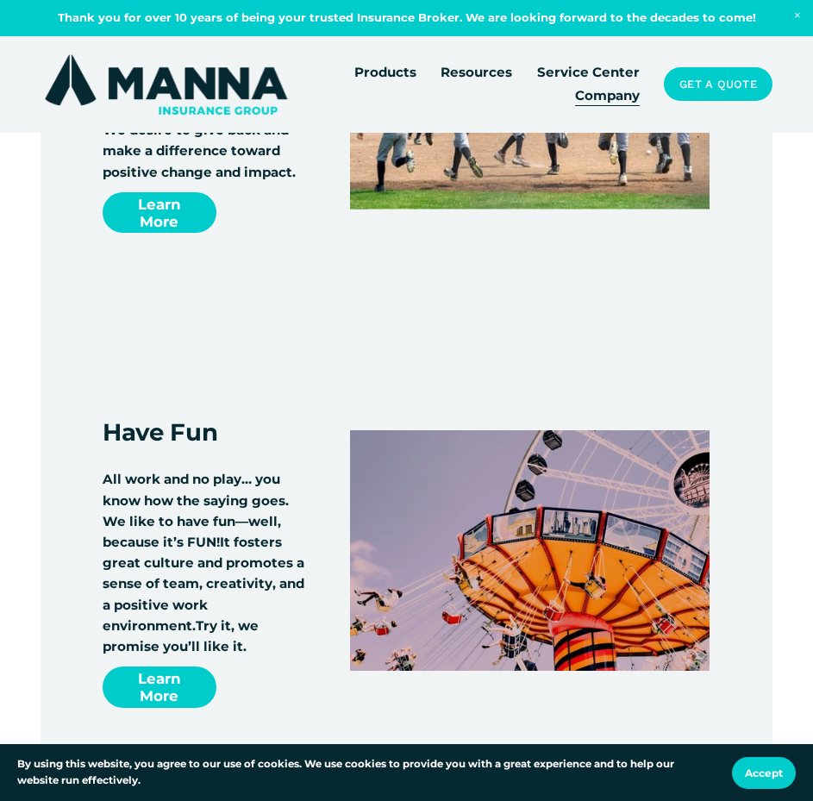
scroll to position [7415, 0]
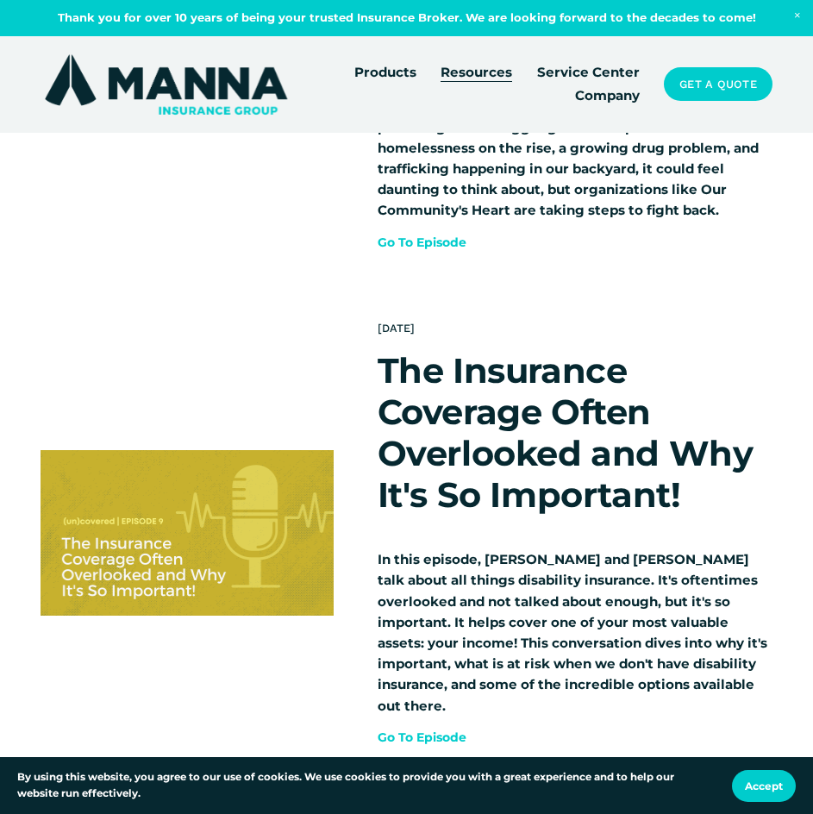
scroll to position [1466, 0]
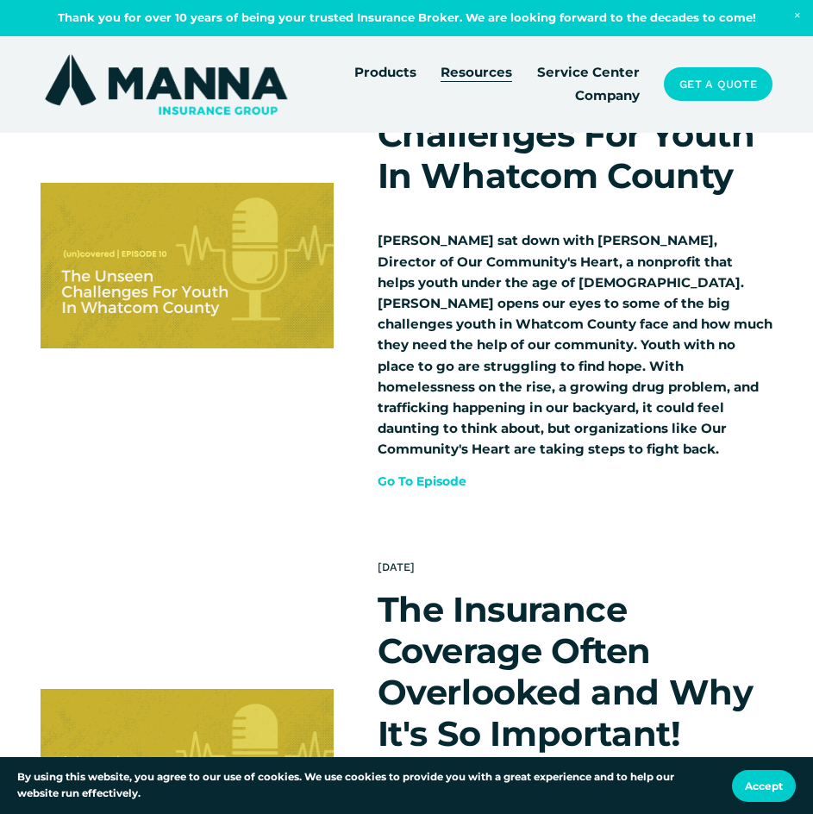
click at [610, 70] on link "Service Center" at bounding box center [588, 71] width 103 height 23
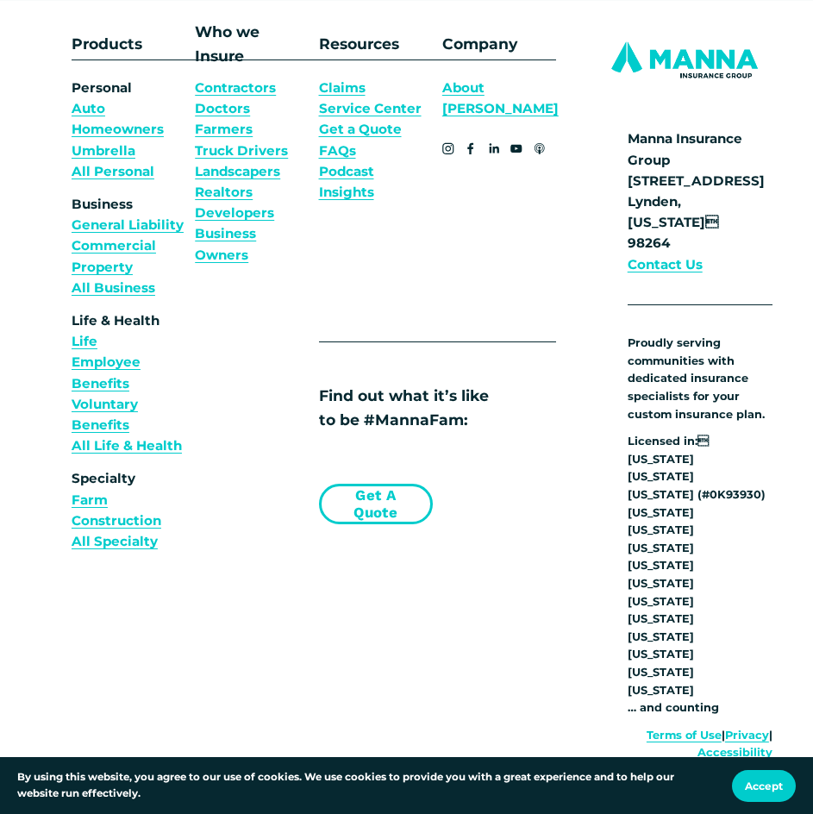
scroll to position [1121, 0]
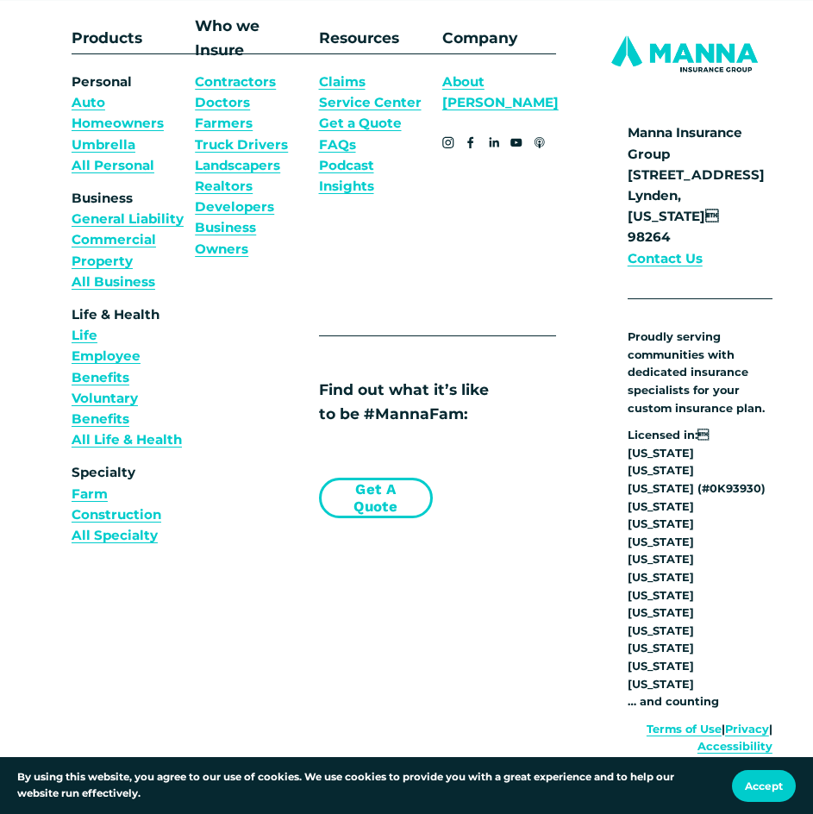
click at [119, 404] on link "Voluntary Benefits" at bounding box center [129, 408] width 114 height 41
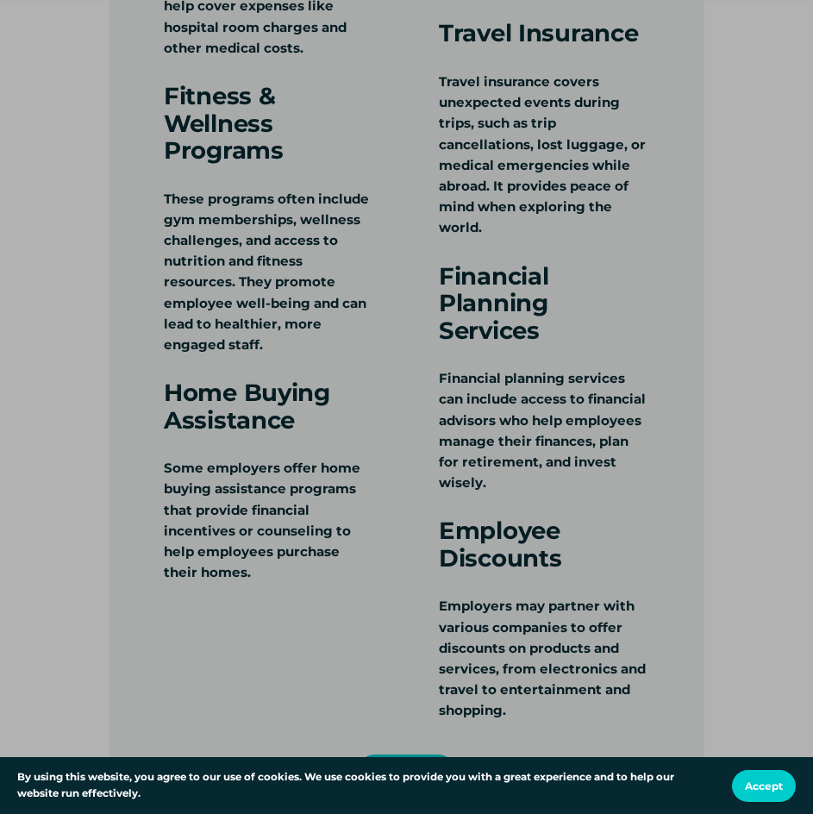
scroll to position [2759, 0]
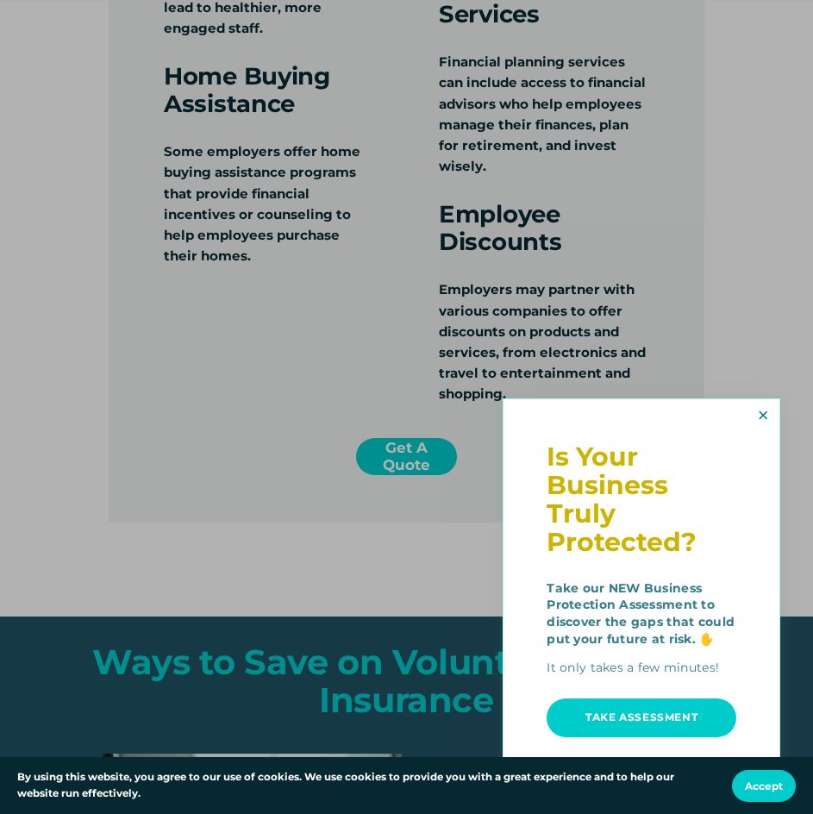
click at [764, 415] on link "Close" at bounding box center [763, 416] width 28 height 28
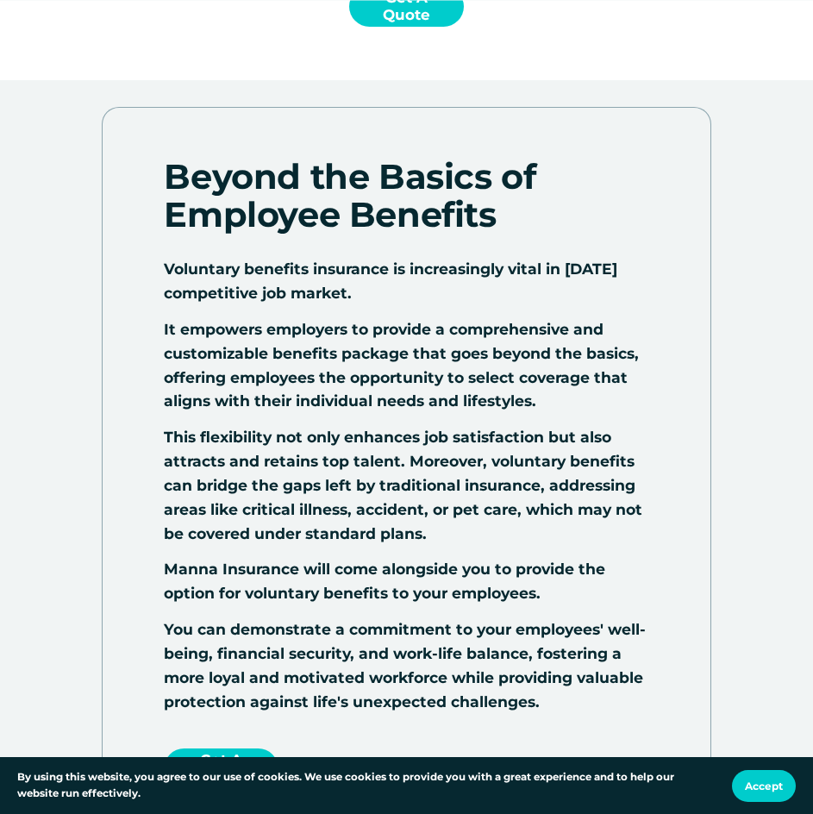
scroll to position [0, 0]
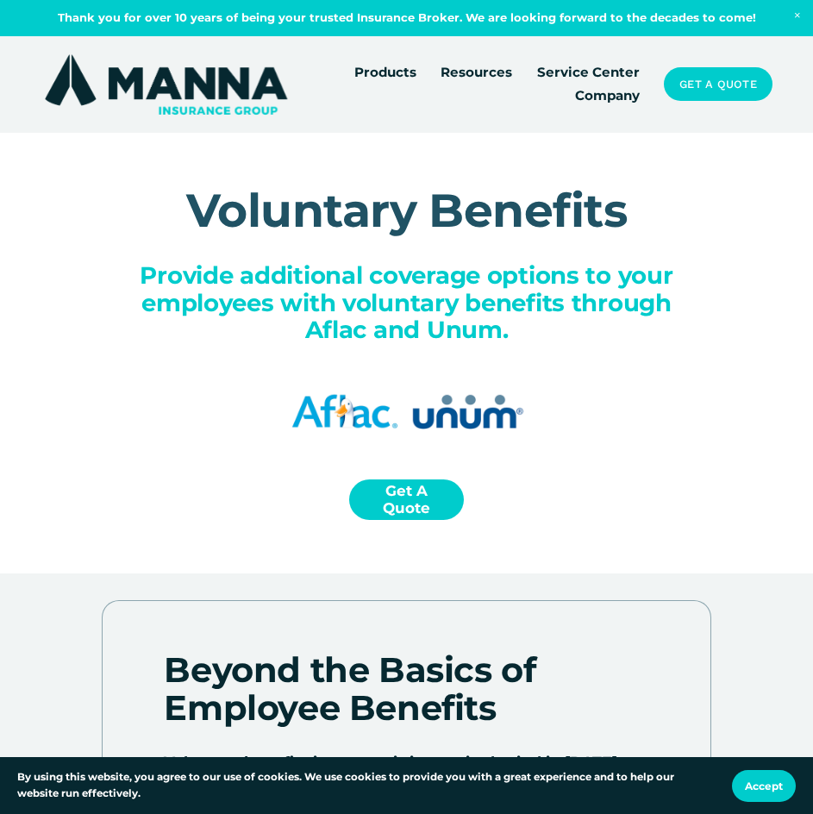
drag, startPoint x: 111, startPoint y: 551, endPoint x: 111, endPoint y: 172, distance: 378.5
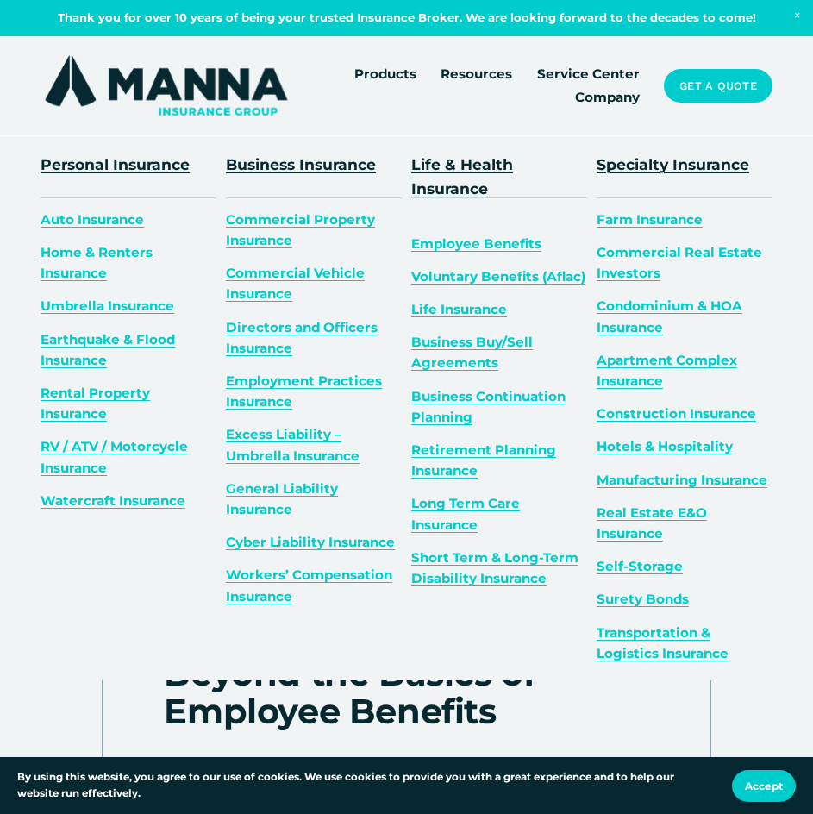
click at [382, 64] on span "Products" at bounding box center [385, 74] width 62 height 21
click at [495, 244] on link "Employee Benefits" at bounding box center [476, 243] width 130 height 16
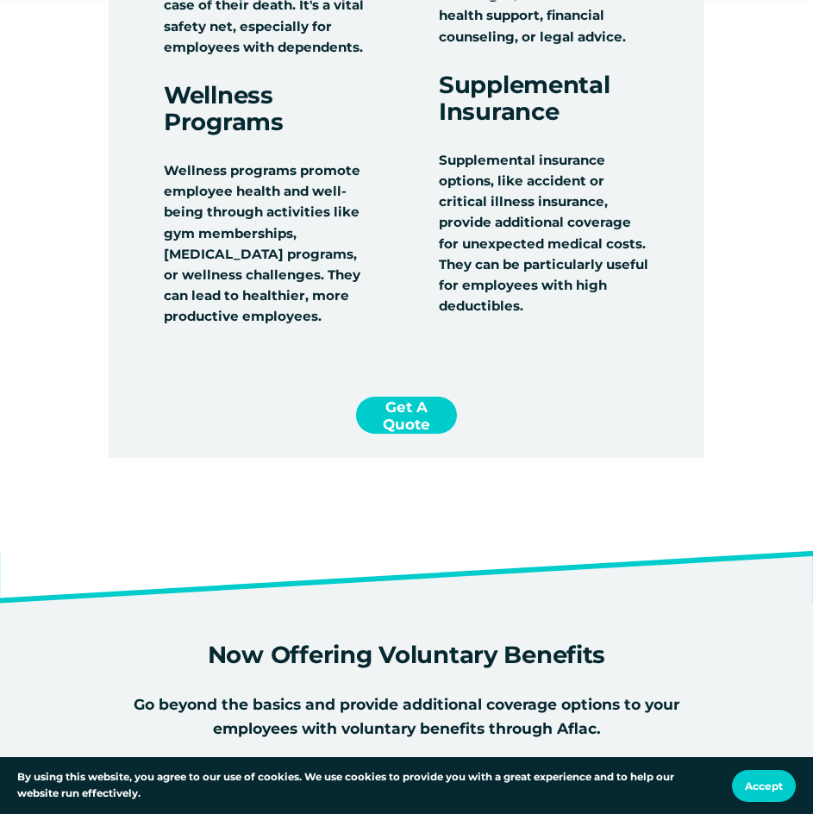
scroll to position [2501, 0]
